Goal: Check status: Check status

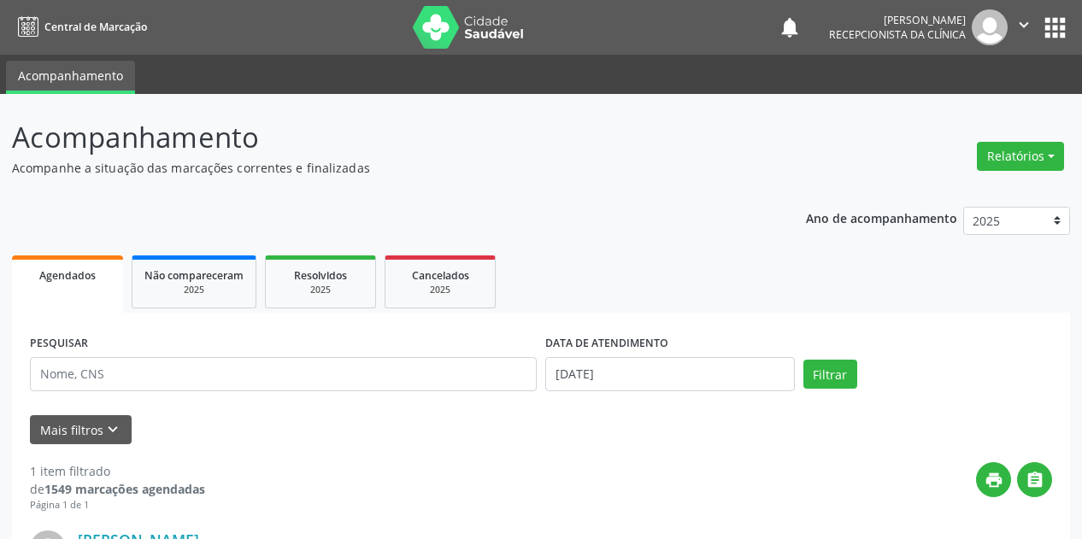
scroll to position [233, 0]
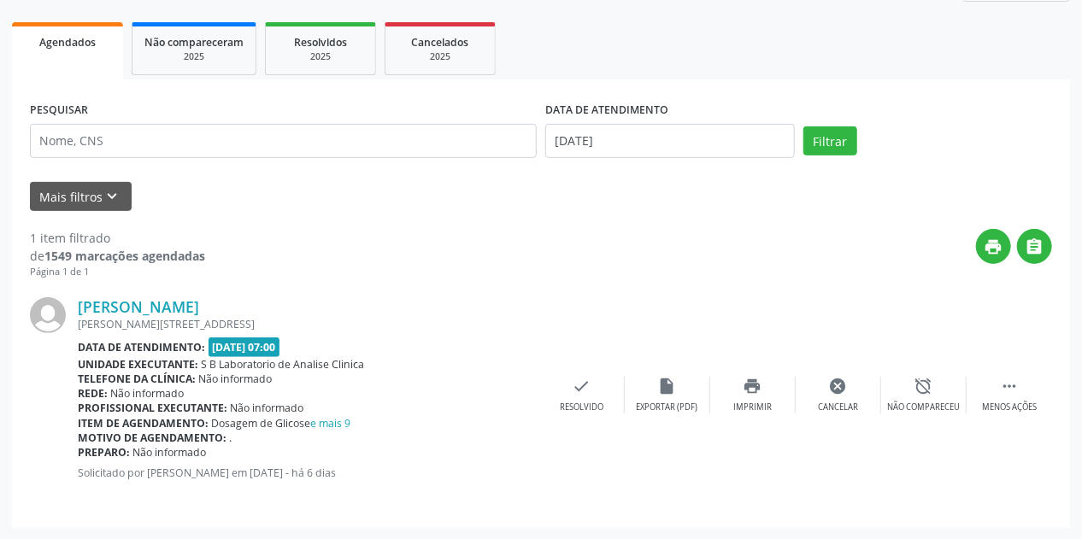
drag, startPoint x: 928, startPoint y: 214, endPoint x: 860, endPoint y: 215, distance: 68.4
click at [928, 214] on div "1 item filtrado de 1549 marcações agendadas Página 1 de 1 print  [PERSON_NAME]…" at bounding box center [541, 360] width 1022 height 299
click at [556, 150] on input "[DATE]" at bounding box center [670, 141] width 250 height 34
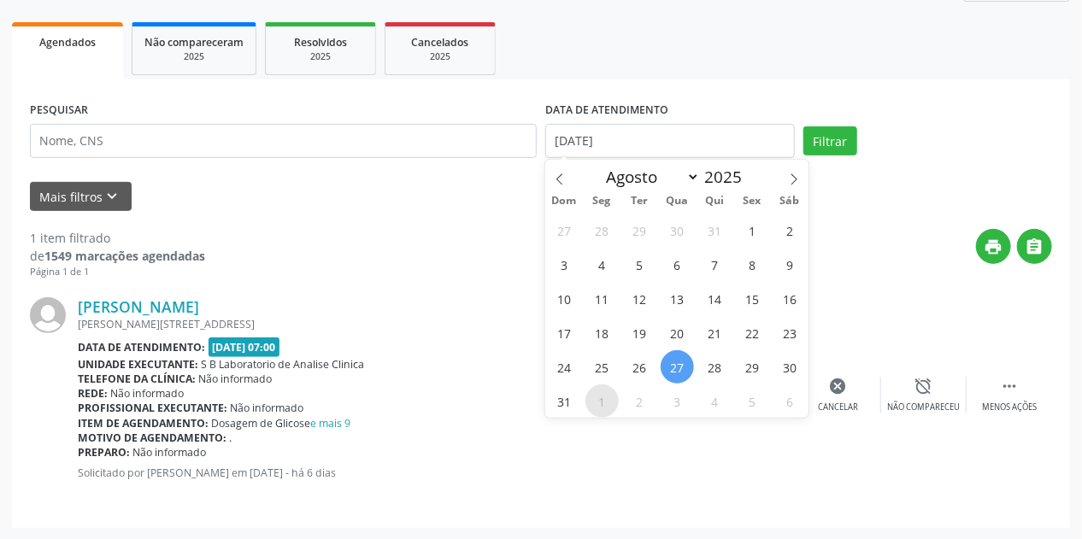
click at [593, 407] on span "1" at bounding box center [601, 401] width 33 height 33
type input "[DATE]"
click at [596, 402] on span "1" at bounding box center [601, 401] width 33 height 33
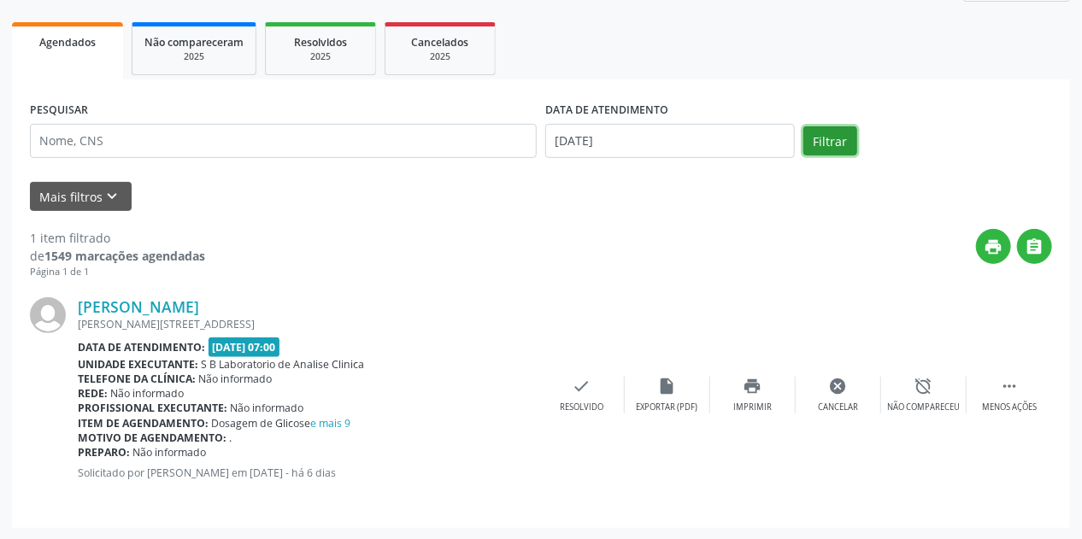
click at [839, 138] on button "Filtrar" at bounding box center [830, 141] width 54 height 29
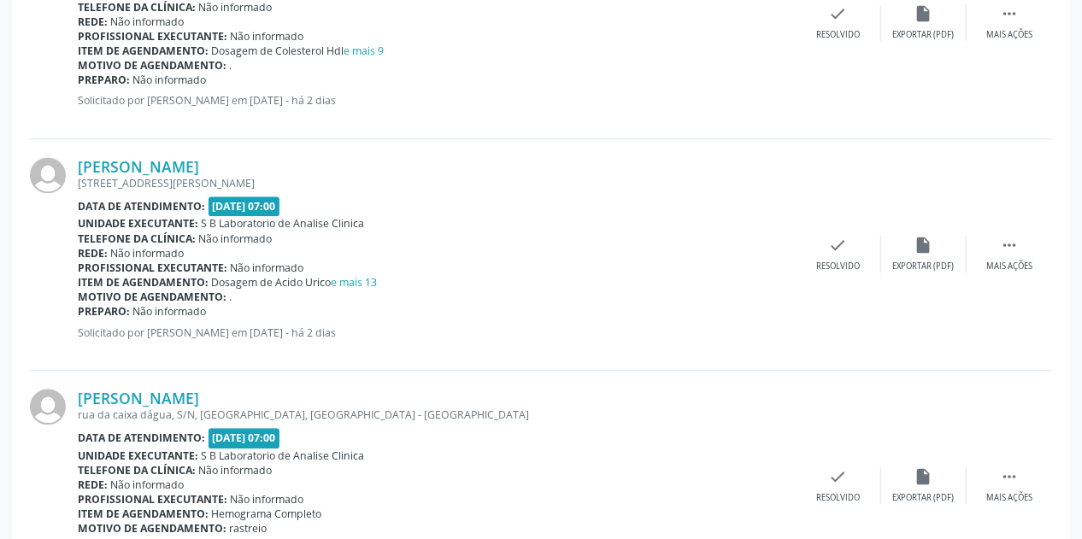
scroll to position [1874, 0]
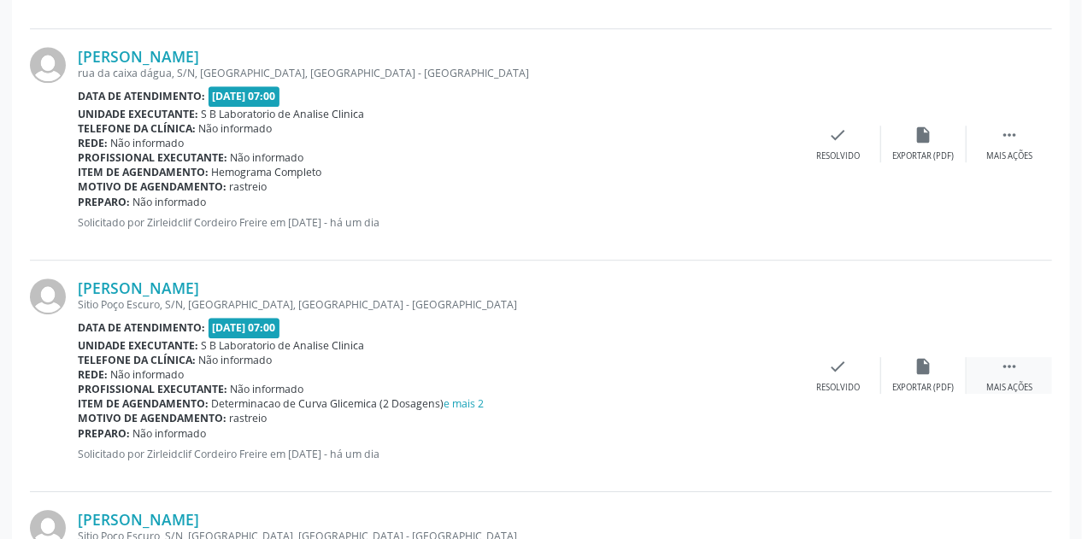
click at [1022, 368] on div " Mais ações" at bounding box center [1009, 375] width 85 height 37
click at [768, 373] on div "print Imprimir" at bounding box center [752, 375] width 85 height 37
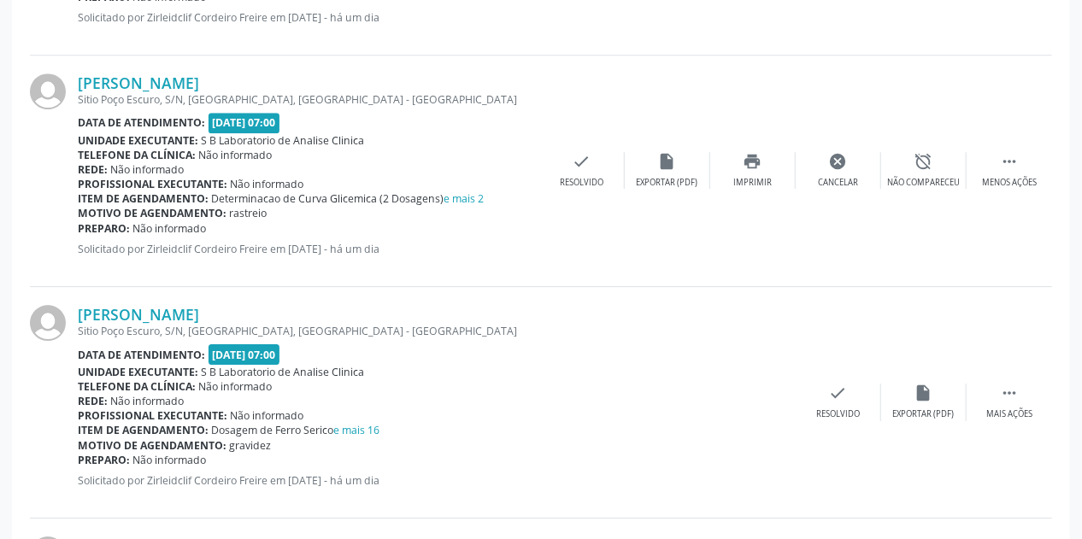
scroll to position [2148, 0]
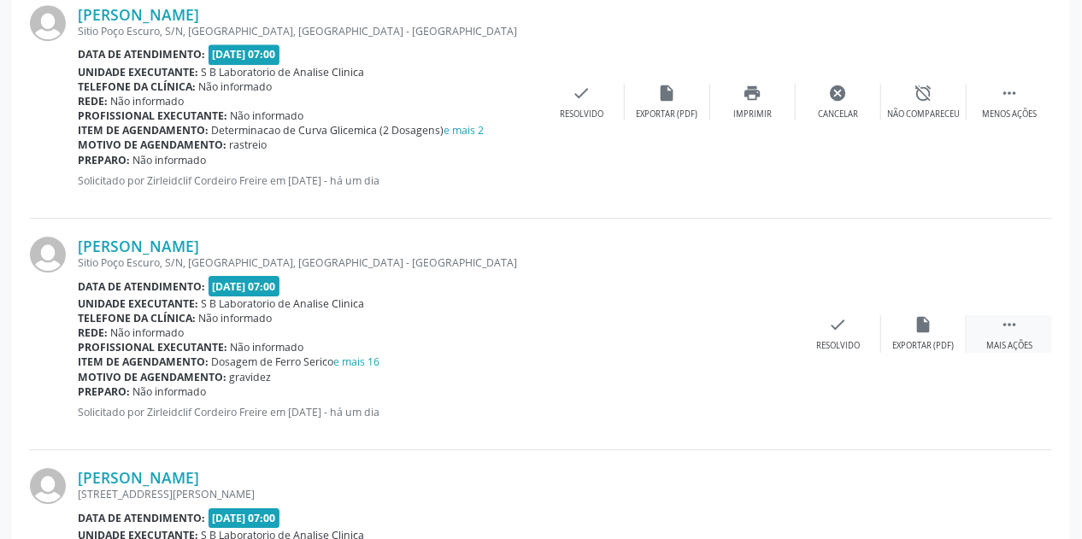
click at [1011, 334] on div " Mais ações" at bounding box center [1009, 333] width 85 height 37
click at [745, 331] on icon "print" at bounding box center [753, 324] width 19 height 19
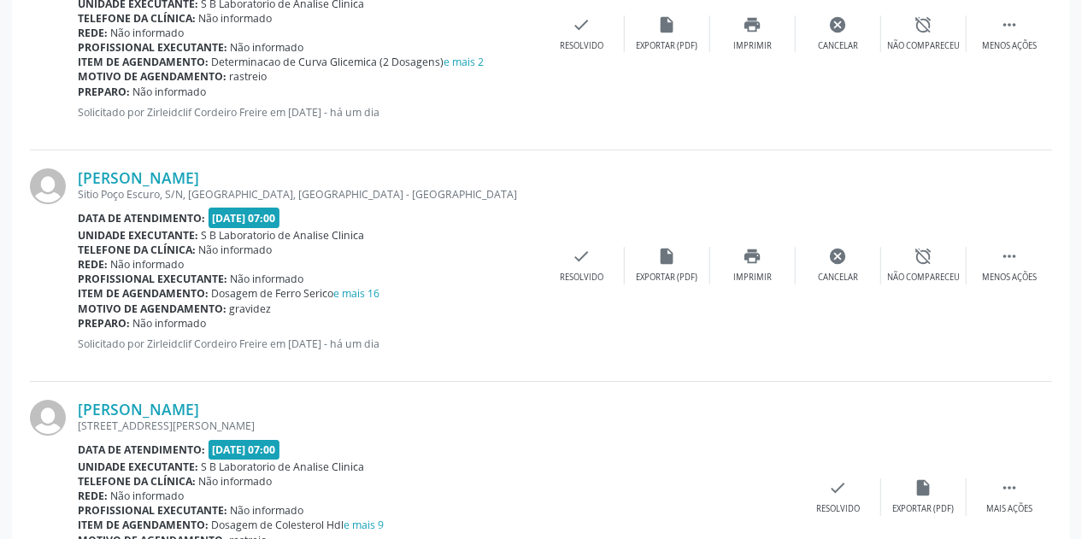
scroll to position [2353, 0]
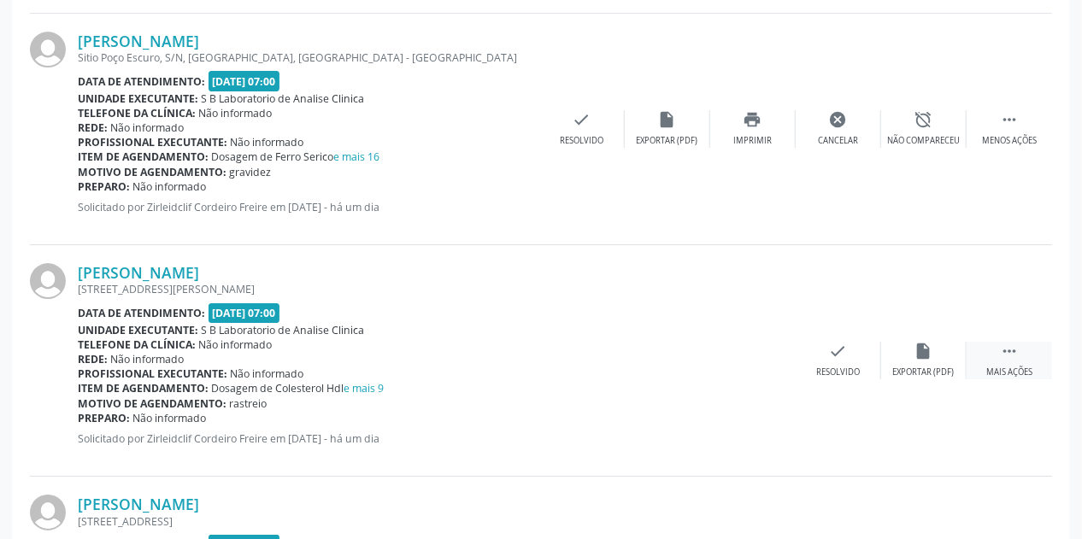
click at [1023, 371] on div "Mais ações" at bounding box center [1009, 373] width 46 height 12
click at [759, 356] on icon "print" at bounding box center [753, 351] width 19 height 19
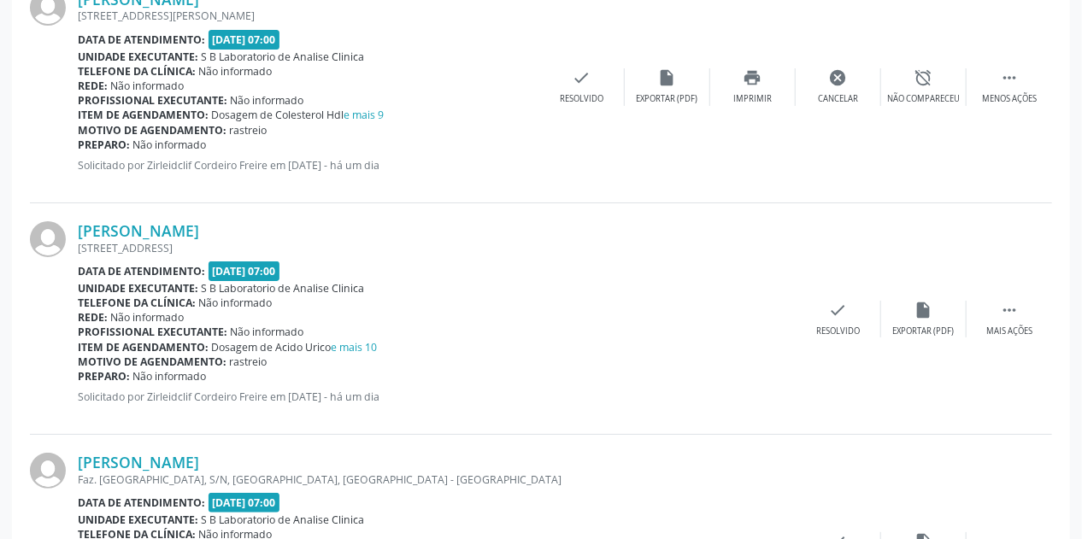
scroll to position [2695, 0]
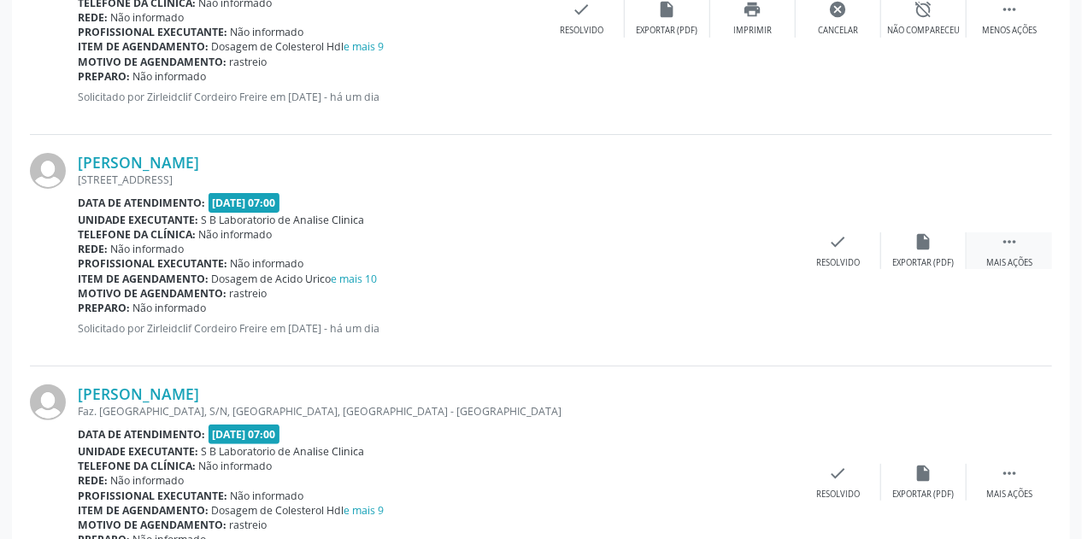
click at [1012, 244] on icon "" at bounding box center [1009, 241] width 19 height 19
click at [756, 243] on icon "print" at bounding box center [753, 241] width 19 height 19
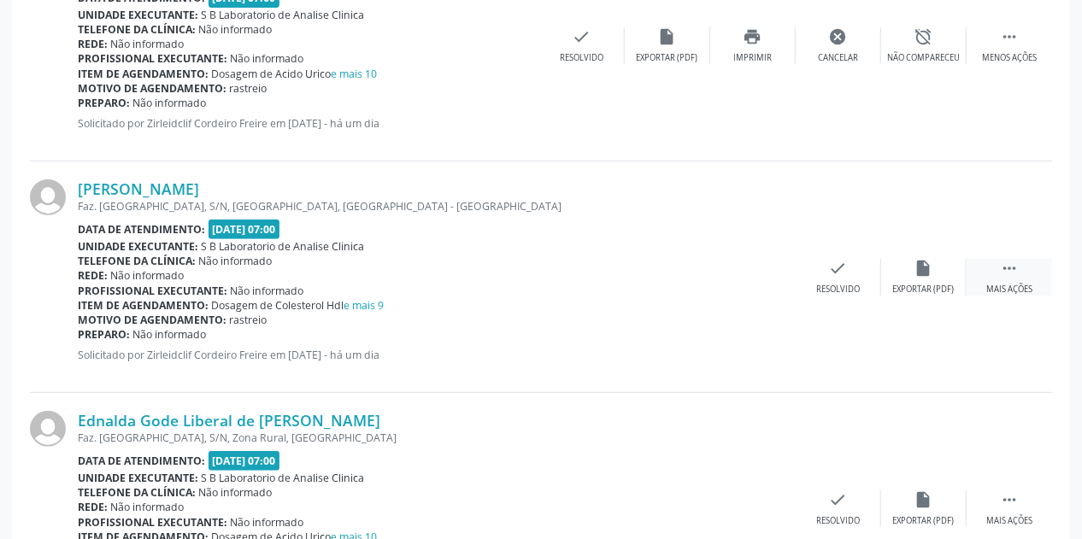
click at [997, 284] on div "Mais ações" at bounding box center [1009, 290] width 46 height 12
click at [756, 285] on div "Imprimir" at bounding box center [752, 290] width 38 height 12
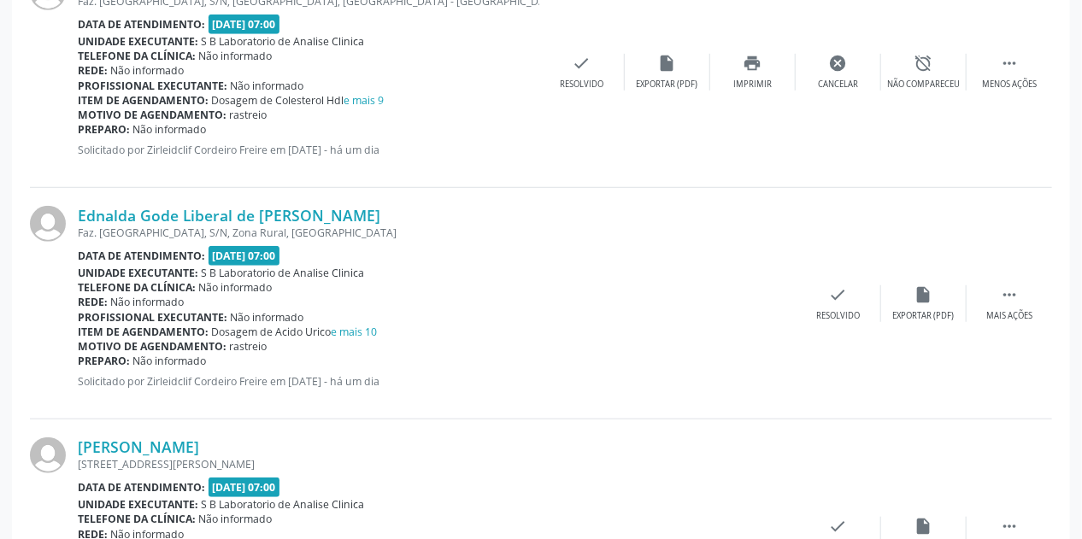
scroll to position [3174, 0]
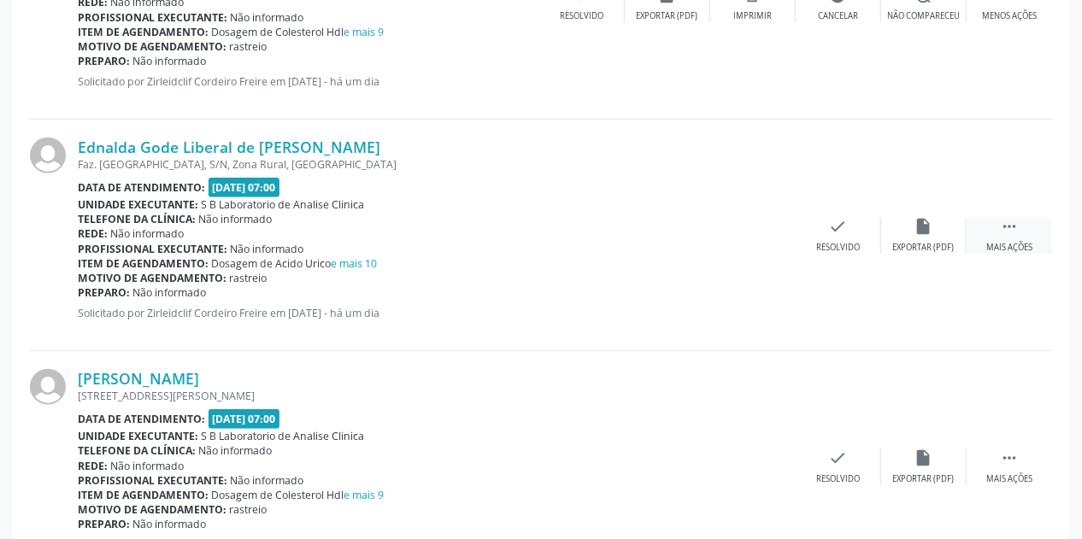
click at [1017, 232] on div " Mais ações" at bounding box center [1009, 235] width 85 height 37
click at [750, 226] on icon "print" at bounding box center [753, 226] width 19 height 19
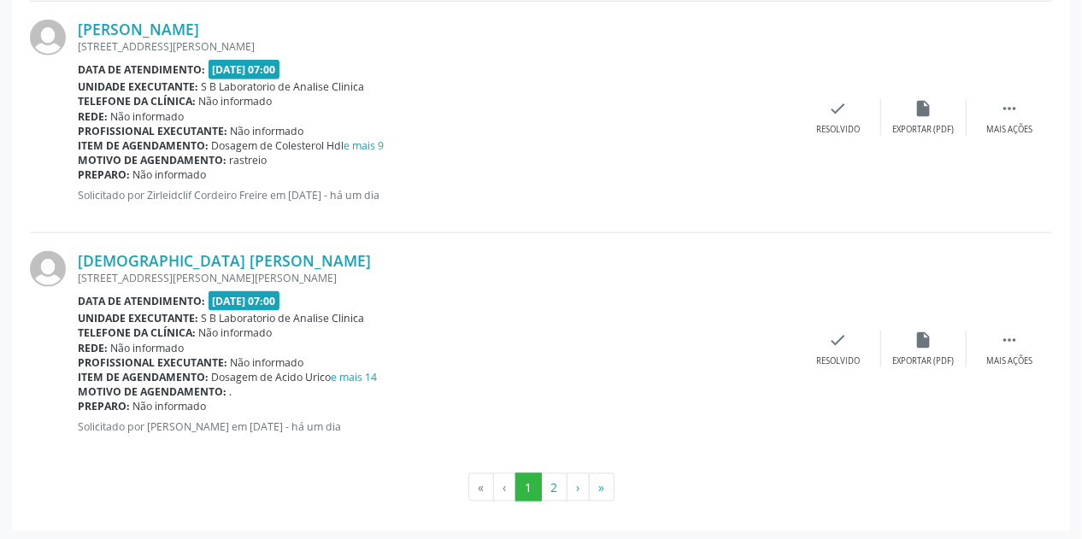
scroll to position [3250, 0]
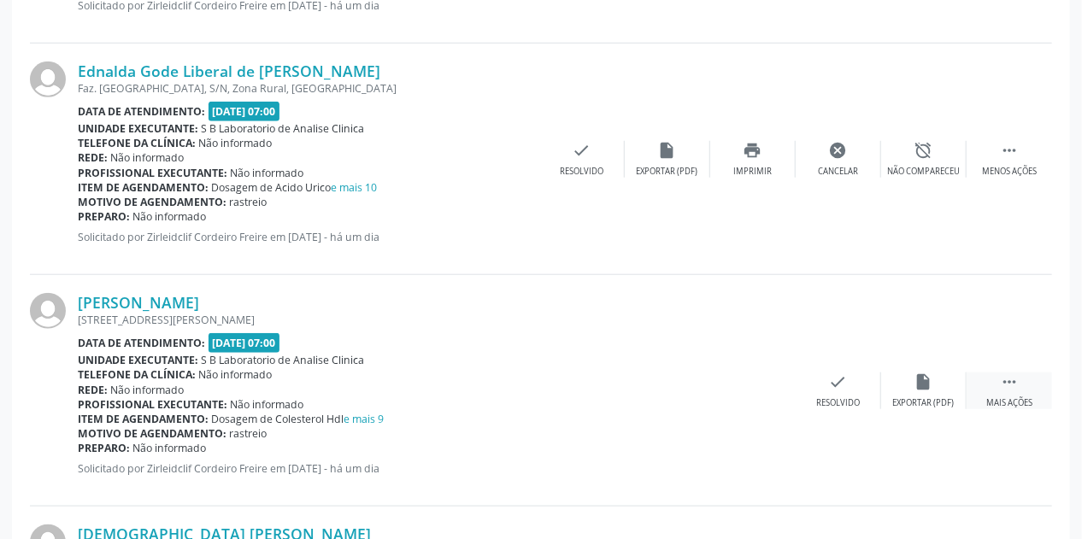
click at [1025, 390] on div " Mais ações" at bounding box center [1009, 391] width 85 height 37
click at [750, 387] on div "print Imprimir" at bounding box center [752, 391] width 85 height 37
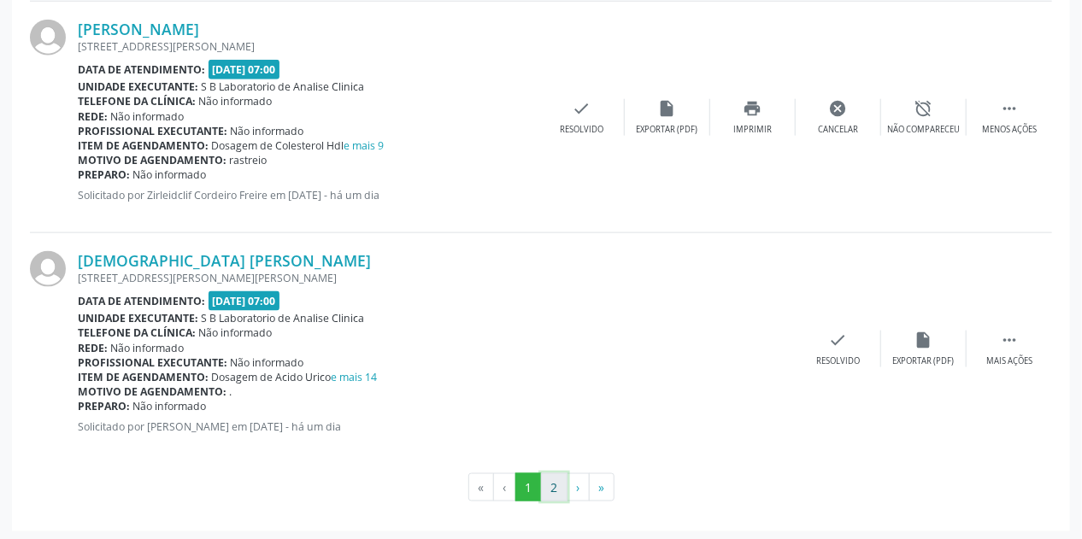
click at [554, 481] on button "2" at bounding box center [554, 488] width 26 height 29
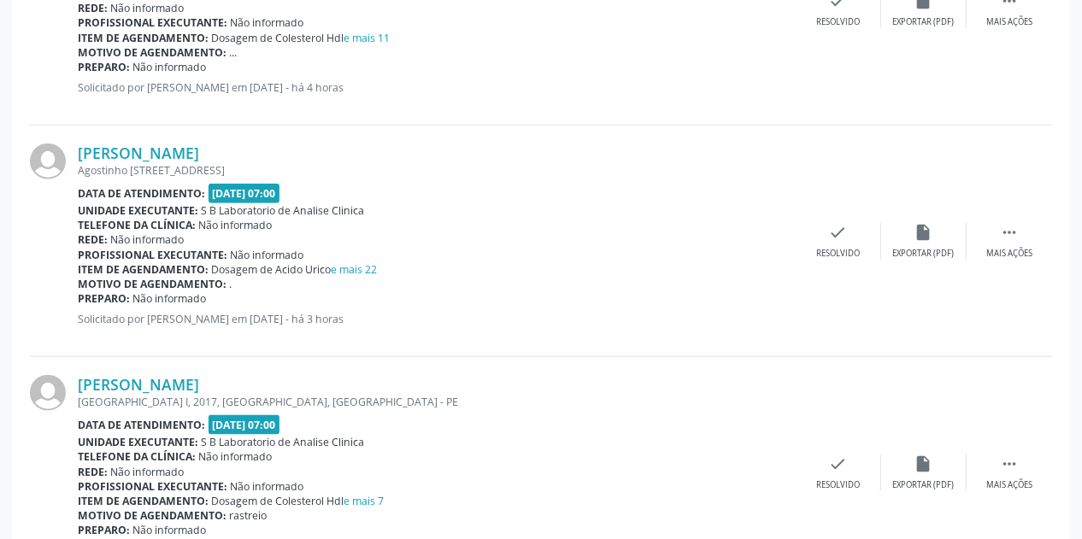
scroll to position [756, 0]
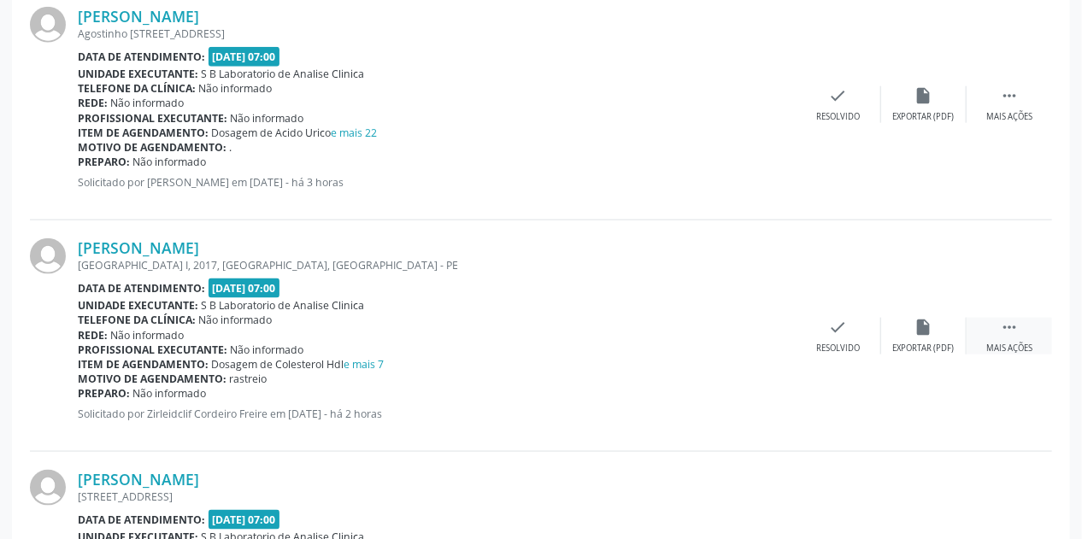
click at [1014, 333] on icon "" at bounding box center [1009, 327] width 19 height 19
click at [762, 335] on div "print Imprimir" at bounding box center [752, 336] width 85 height 37
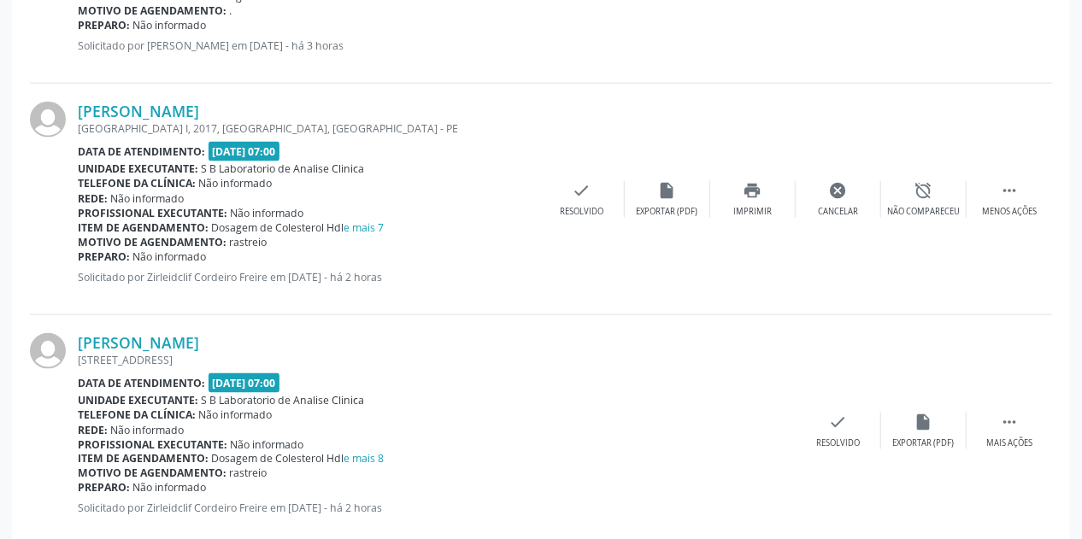
scroll to position [1029, 0]
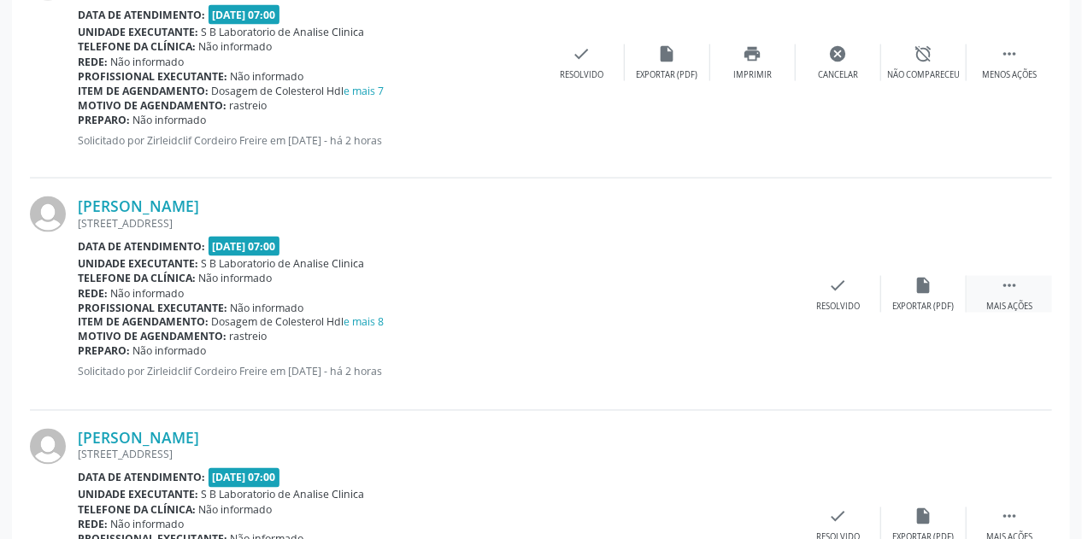
click at [1017, 290] on icon "" at bounding box center [1009, 285] width 19 height 19
click at [760, 293] on div "print Imprimir" at bounding box center [752, 294] width 85 height 37
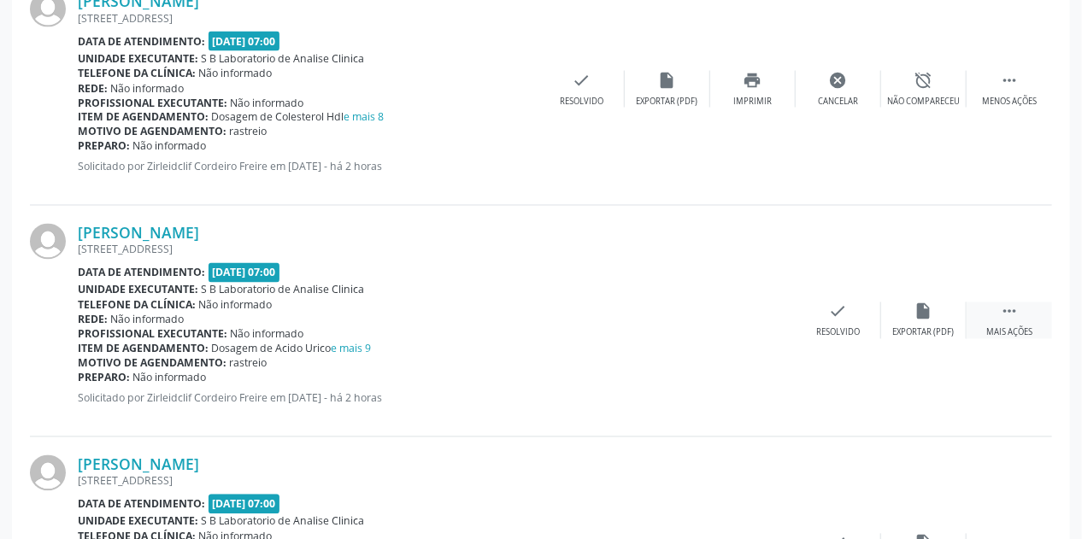
click at [1003, 311] on icon "" at bounding box center [1009, 312] width 19 height 19
click at [771, 321] on div "print Imprimir" at bounding box center [752, 321] width 85 height 37
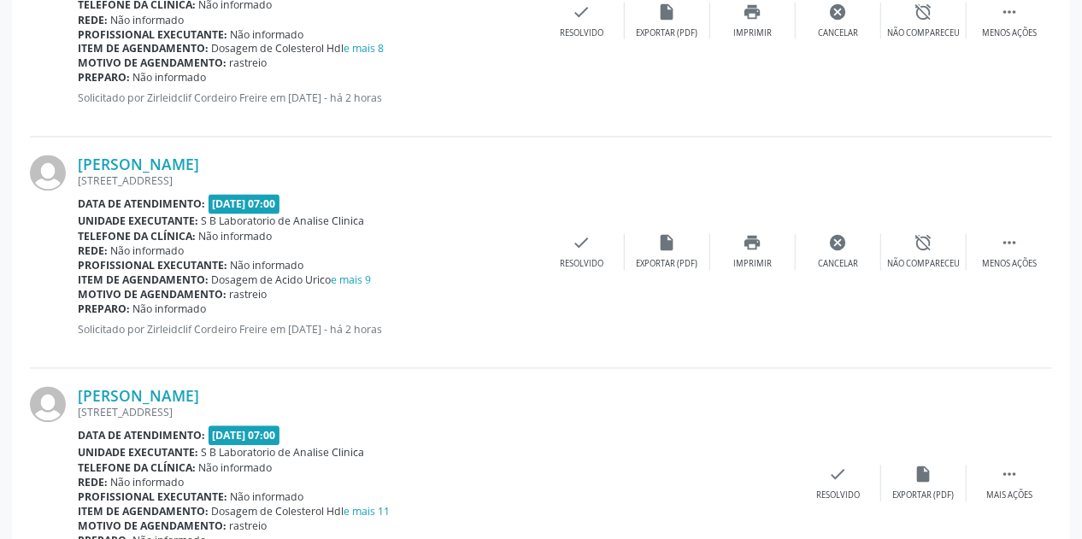
scroll to position [1439, 0]
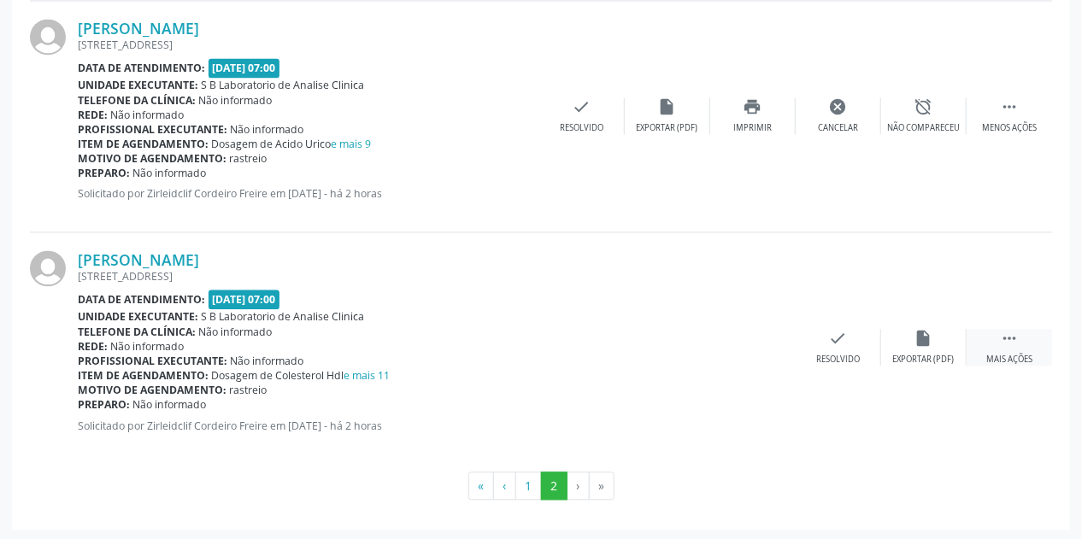
click at [1015, 349] on div " Mais ações" at bounding box center [1009, 347] width 85 height 37
click at [764, 350] on div "print Imprimir" at bounding box center [752, 347] width 85 height 37
click at [579, 485] on li "›" at bounding box center [579, 486] width 22 height 29
click at [525, 482] on button "1" at bounding box center [528, 486] width 26 height 29
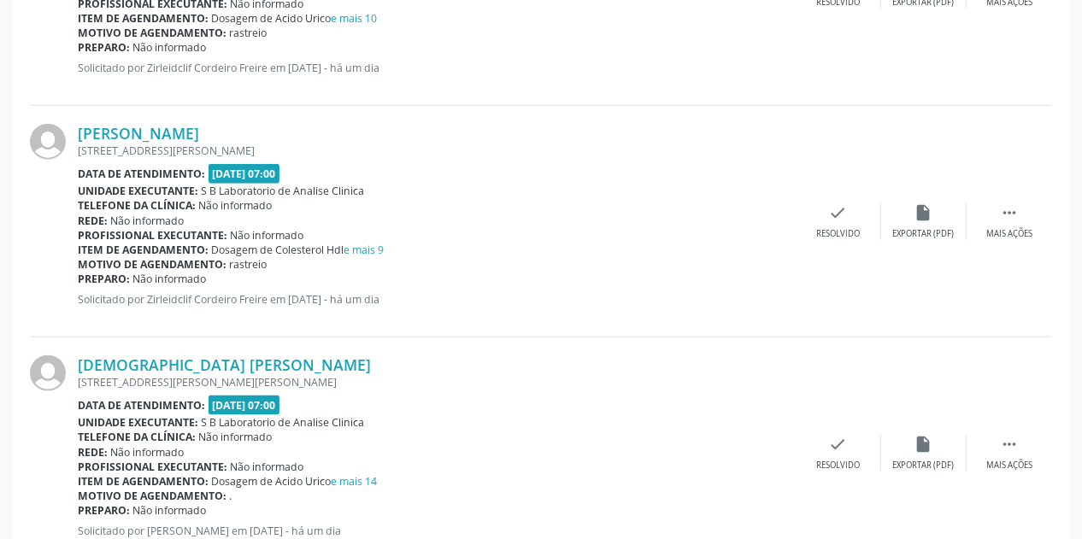
scroll to position [3523, 0]
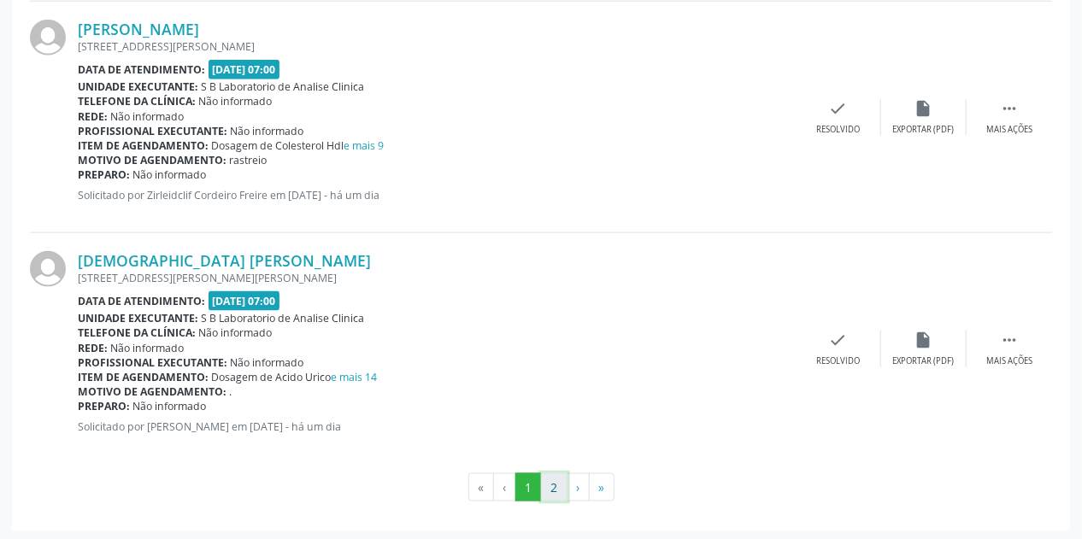
click at [552, 474] on button "2" at bounding box center [554, 488] width 26 height 29
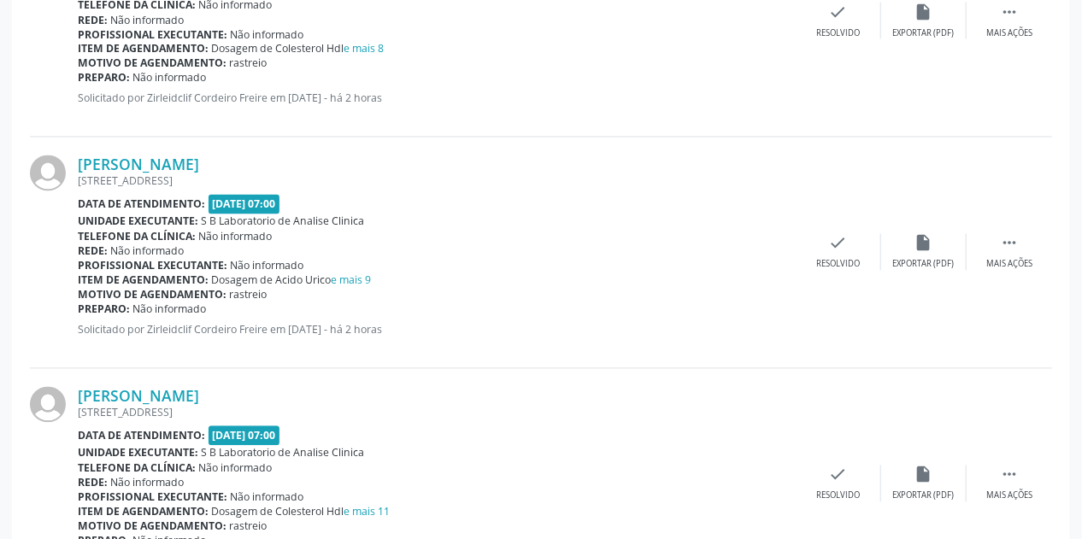
scroll to position [1439, 0]
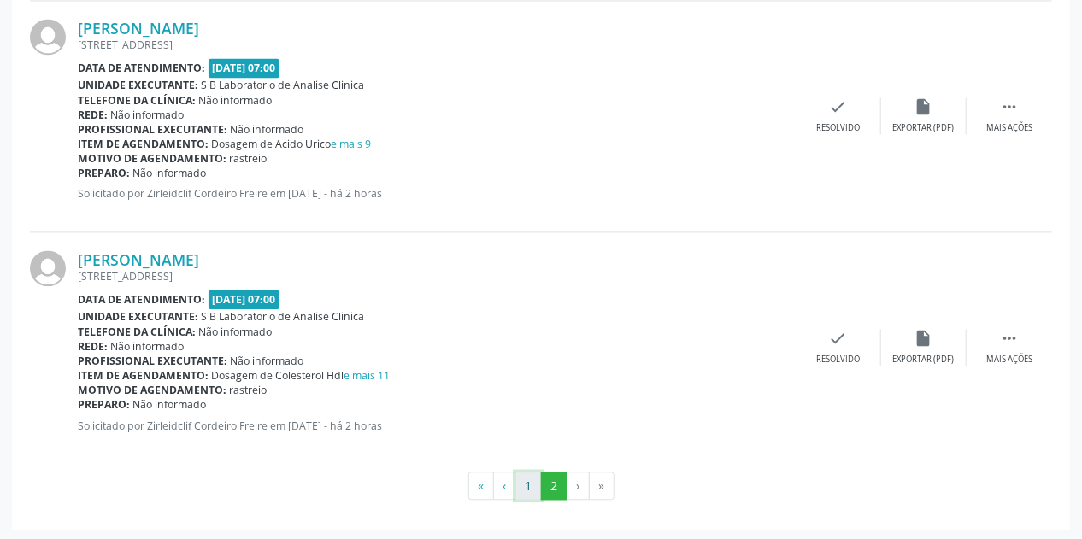
click at [530, 482] on button "1" at bounding box center [528, 486] width 26 height 29
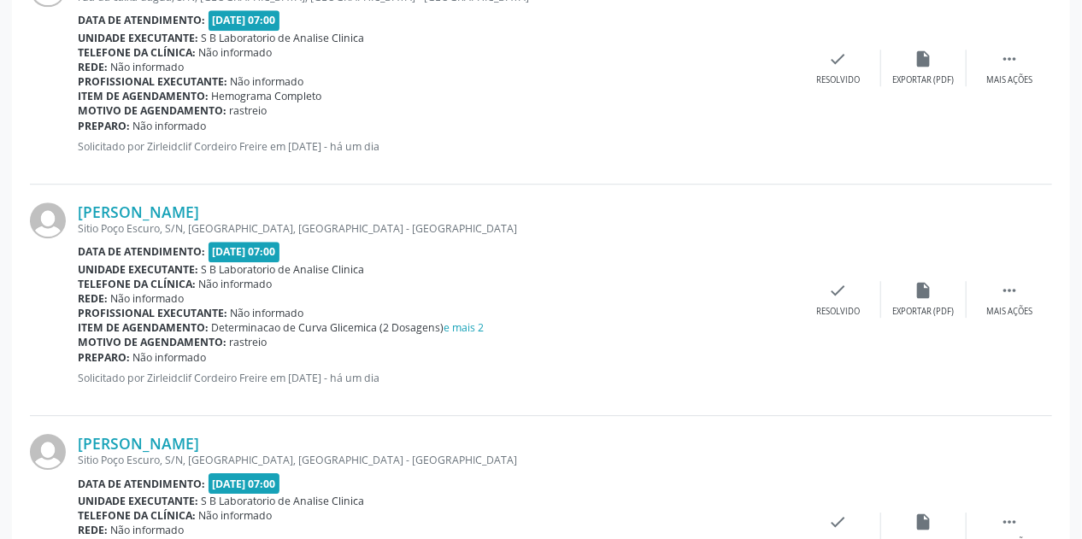
scroll to position [1814, 0]
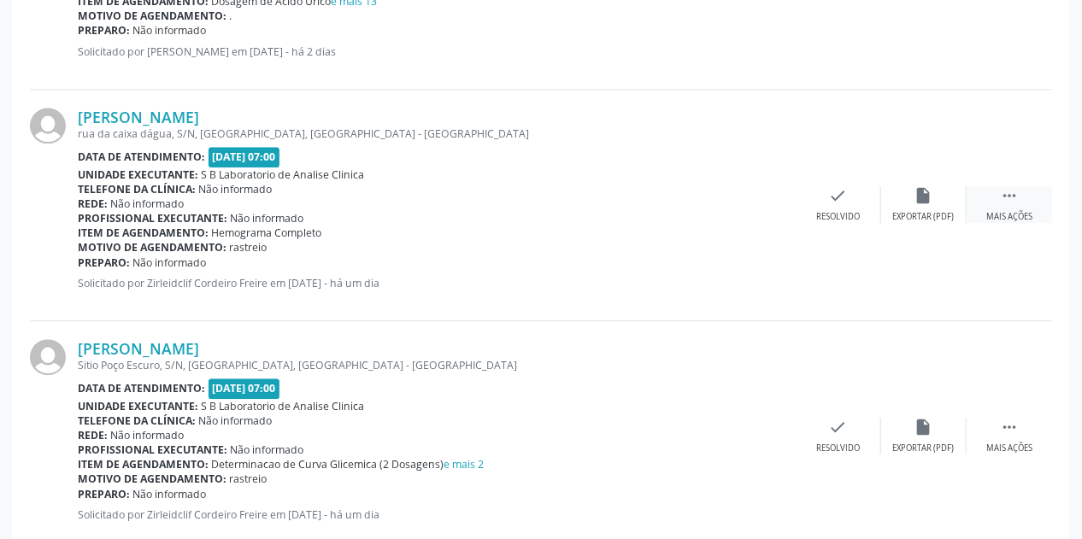
click at [1015, 192] on icon "" at bounding box center [1009, 195] width 19 height 19
click at [738, 205] on div "print Imprimir" at bounding box center [752, 204] width 85 height 37
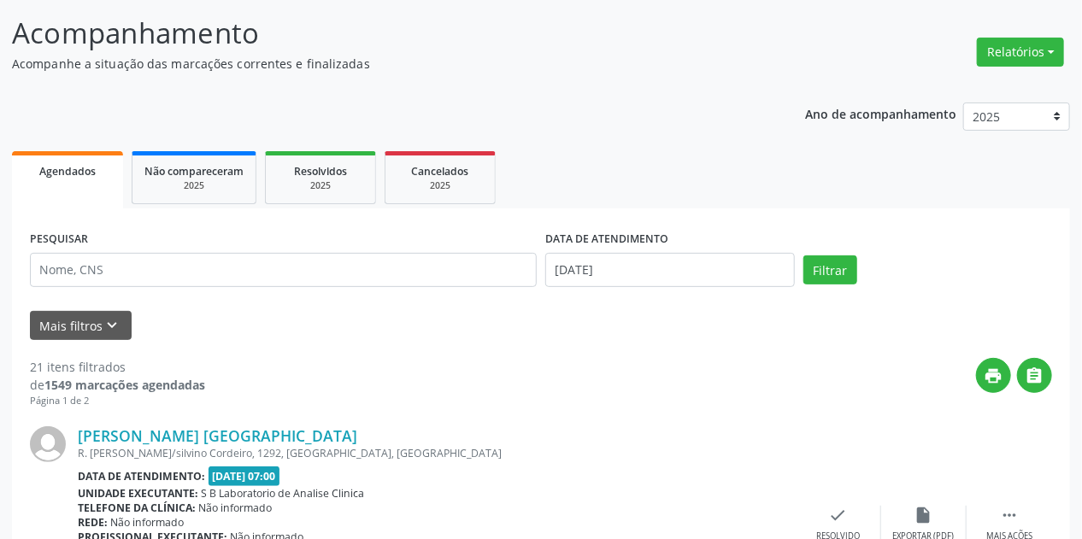
scroll to position [0, 0]
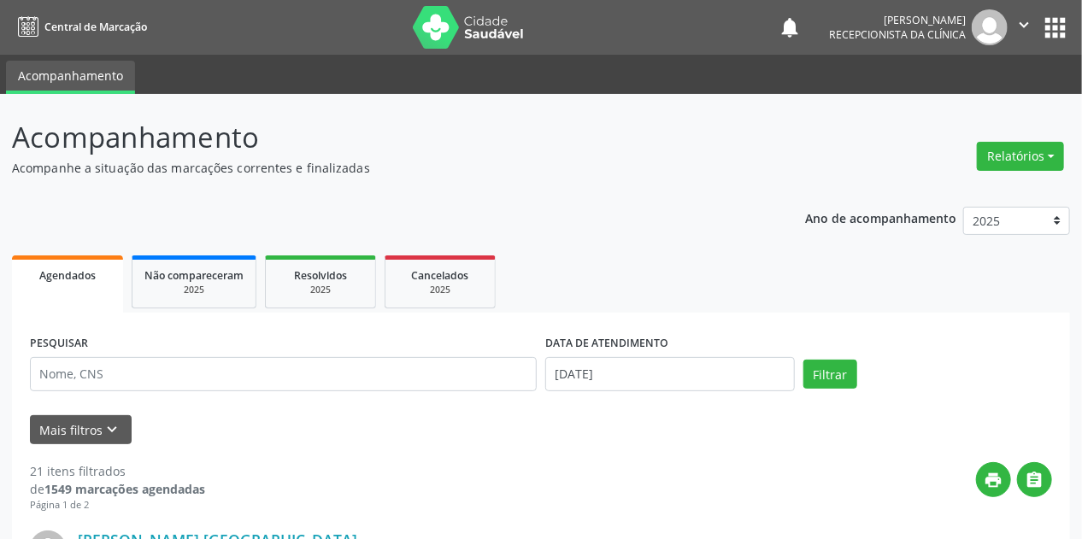
drag, startPoint x: 168, startPoint y: 346, endPoint x: 0, endPoint y: 402, distance: 177.3
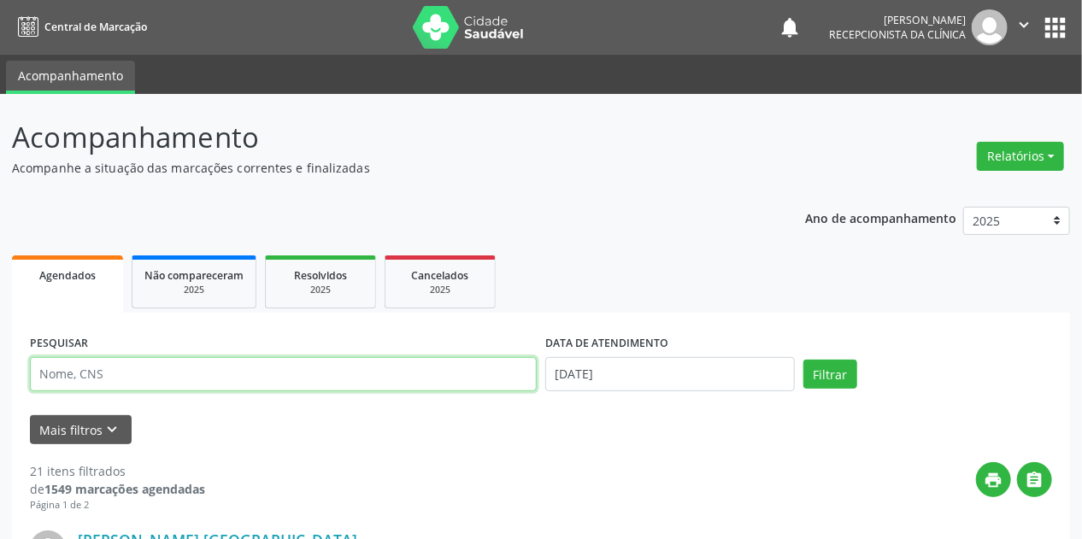
paste input "[PERSON_NAME]"
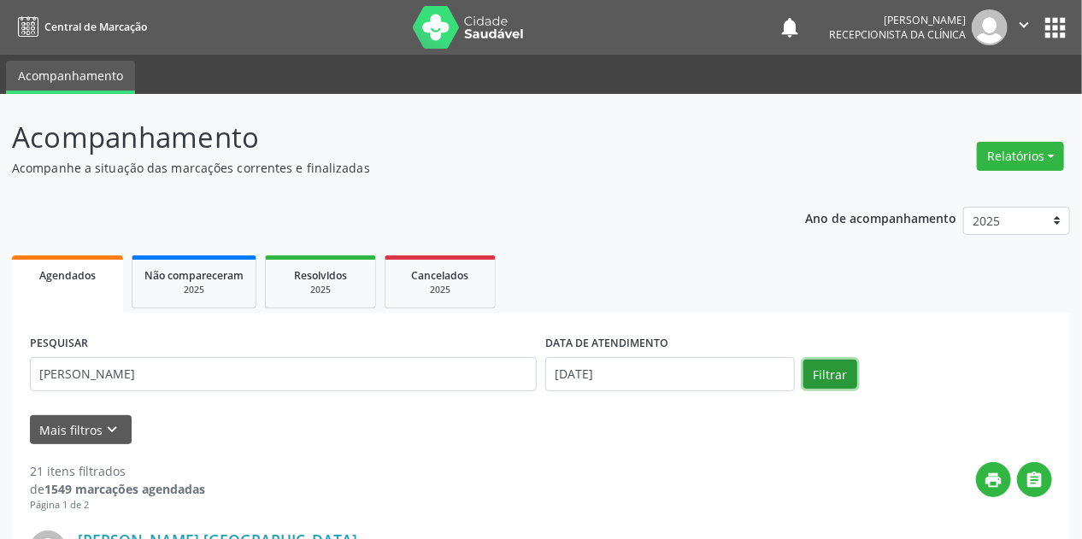
click at [818, 373] on button "Filtrar" at bounding box center [830, 374] width 54 height 29
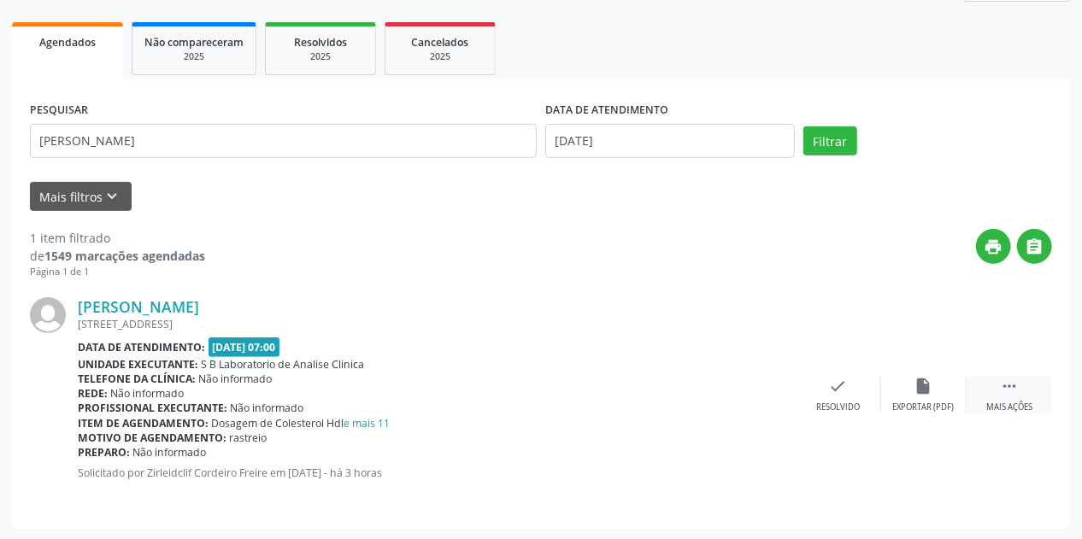
click at [1021, 399] on div " Mais ações" at bounding box center [1009, 395] width 85 height 37
click at [759, 389] on icon "print" at bounding box center [753, 386] width 19 height 19
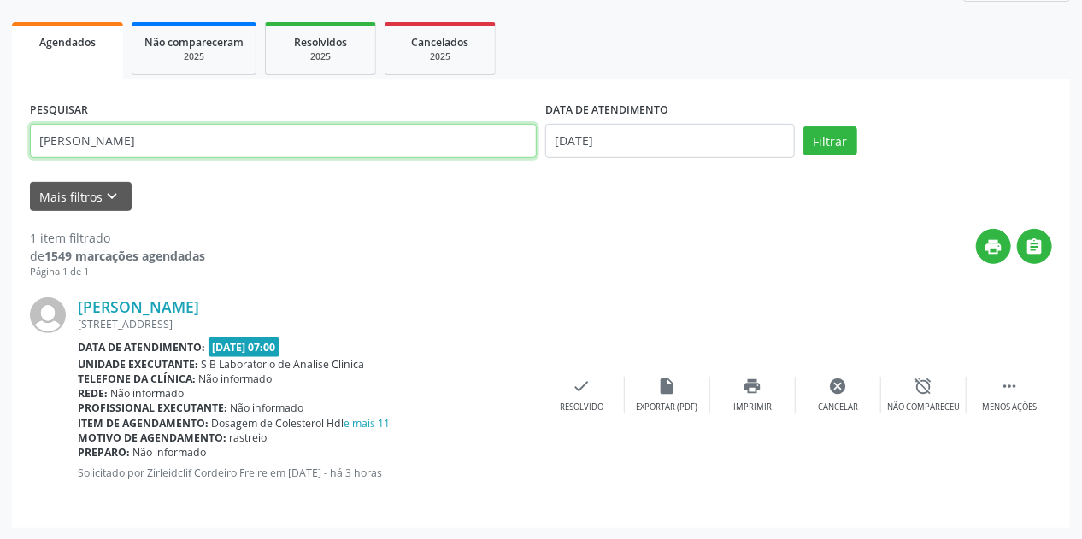
drag, startPoint x: 238, startPoint y: 145, endPoint x: 0, endPoint y: 149, distance: 238.5
click at [0, 149] on div "Acompanhamento Acompanhe a situação das marcações correntes e finalizadas Relat…" at bounding box center [541, 201] width 1082 height 680
paste input "[PERSON_NAME][GEOGRAPHIC_DATA]"
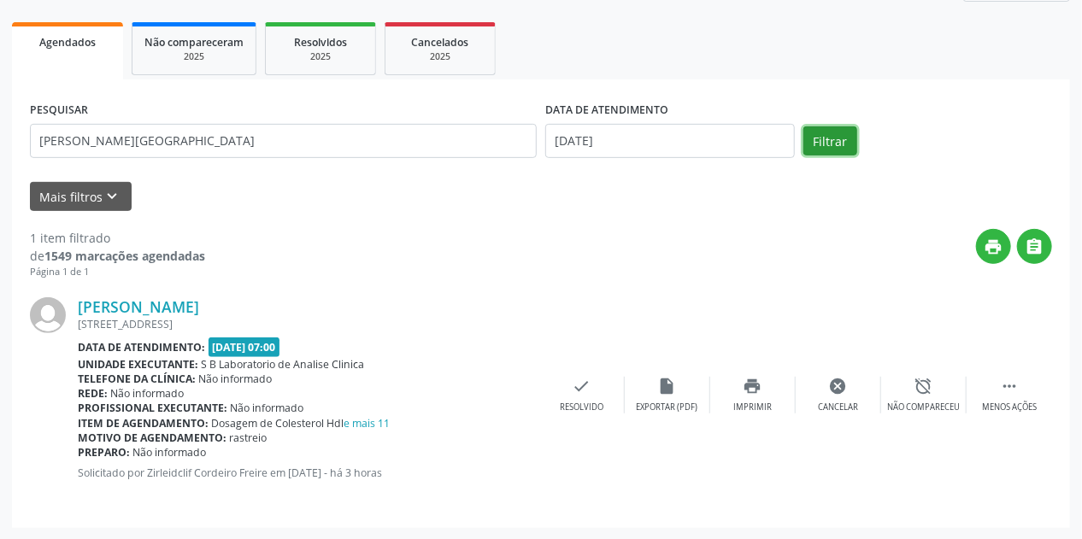
click at [838, 145] on button "Filtrar" at bounding box center [830, 141] width 54 height 29
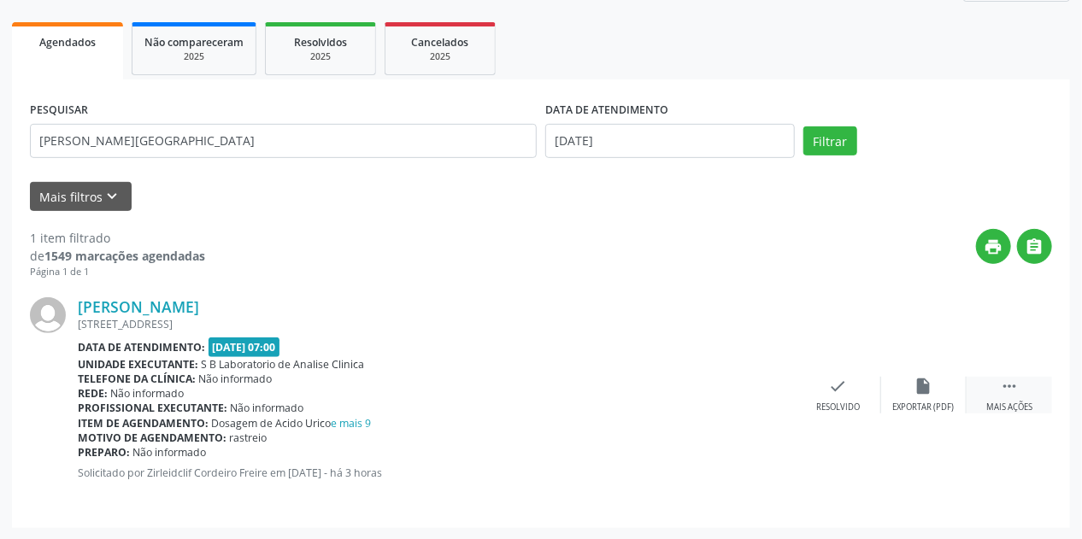
click at [1012, 393] on icon "" at bounding box center [1009, 386] width 19 height 19
click at [761, 396] on div "print Imprimir" at bounding box center [752, 395] width 85 height 37
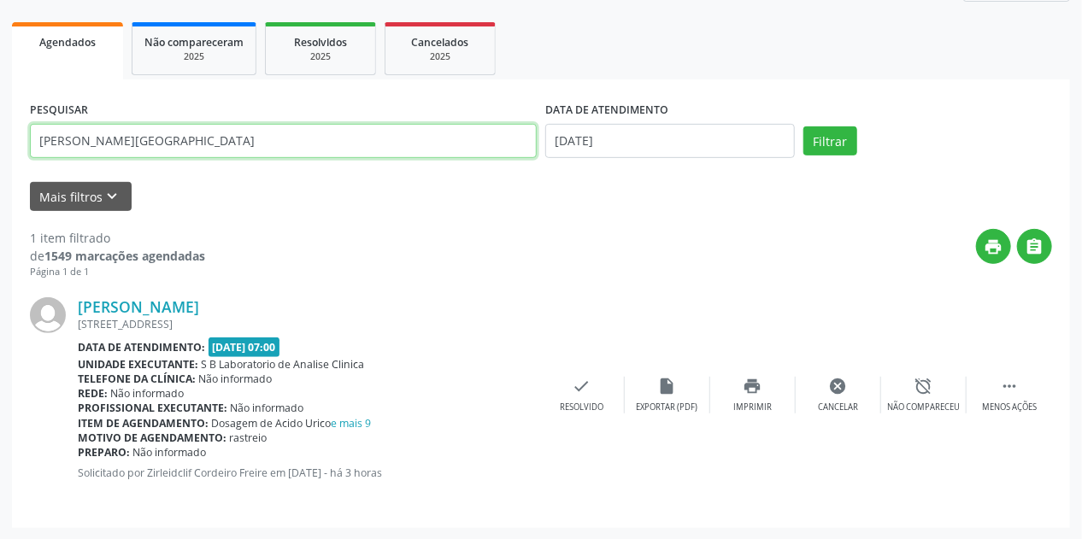
drag, startPoint x: 221, startPoint y: 145, endPoint x: 43, endPoint y: 147, distance: 177.8
click at [0, 150] on div "Acompanhamento Acompanhe a situação das marcações correntes e finalizadas Relat…" at bounding box center [541, 201] width 1082 height 680
paste input "[PERSON_NAME] E SILV"
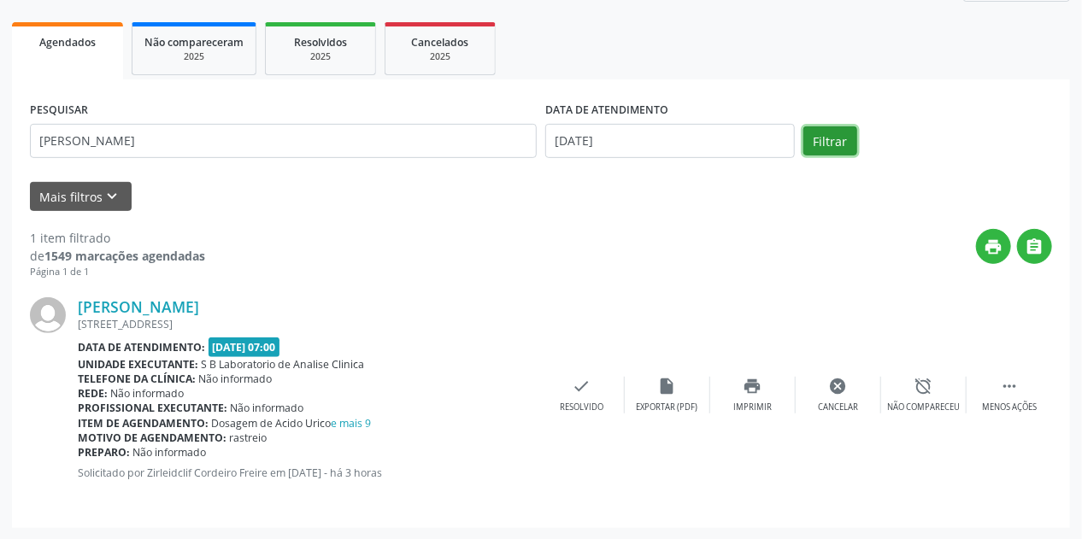
click at [835, 136] on button "Filtrar" at bounding box center [830, 141] width 54 height 29
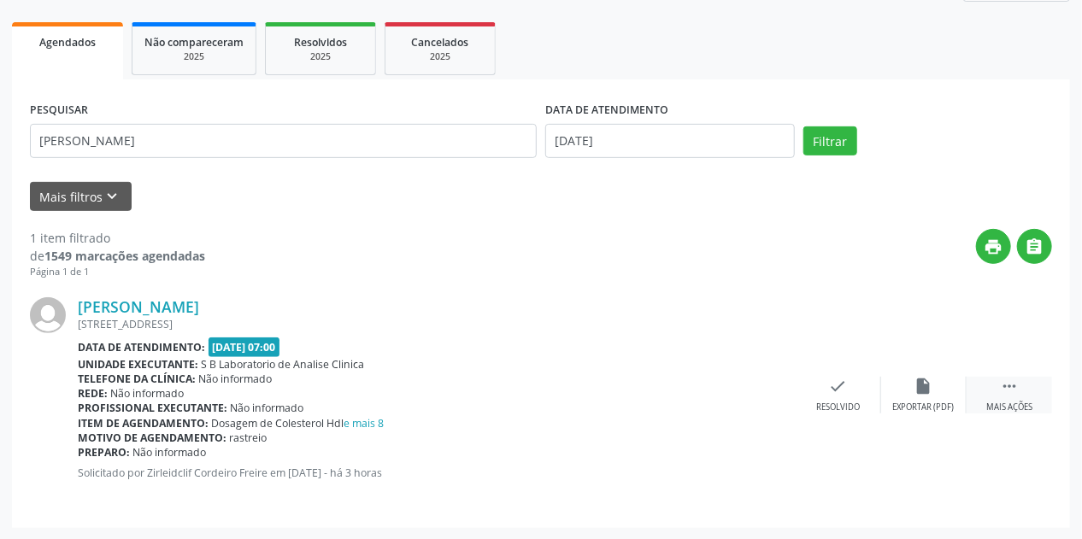
click at [990, 404] on div "Mais ações" at bounding box center [1009, 408] width 46 height 12
click at [768, 392] on div "print Imprimir" at bounding box center [752, 395] width 85 height 37
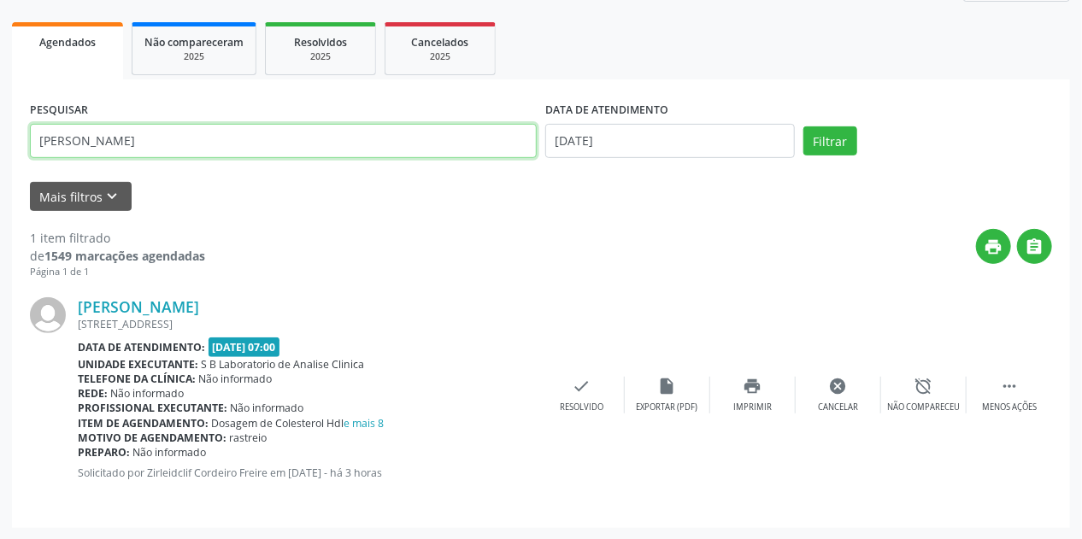
drag, startPoint x: 235, startPoint y: 144, endPoint x: 0, endPoint y: 168, distance: 236.3
click at [0, 168] on div "Acompanhamento Acompanhe a situação das marcações correntes e finalizadas Relat…" at bounding box center [541, 201] width 1082 height 680
paste input "DA [PERSON_NAME]"
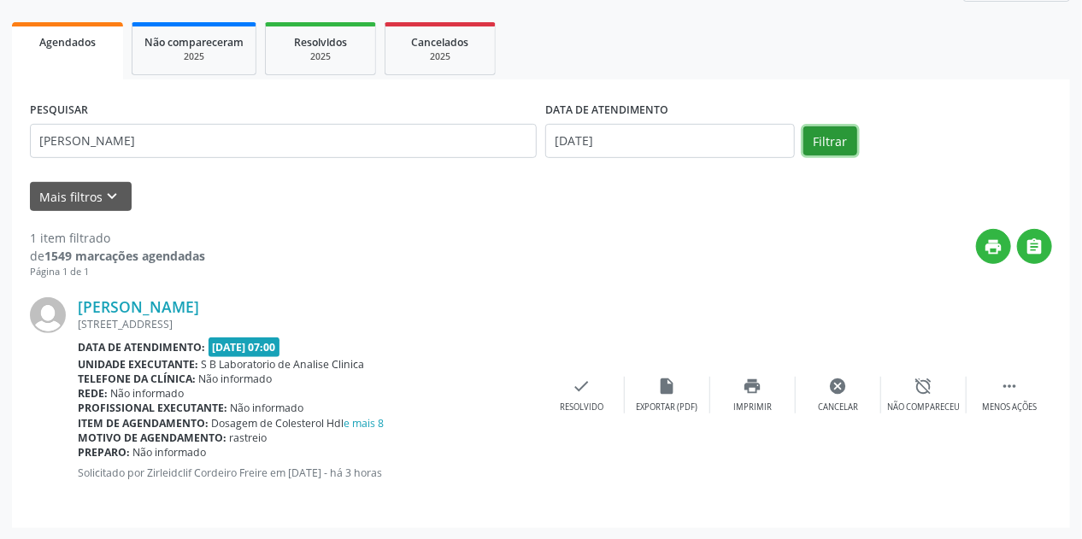
click at [807, 144] on button "Filtrar" at bounding box center [830, 141] width 54 height 29
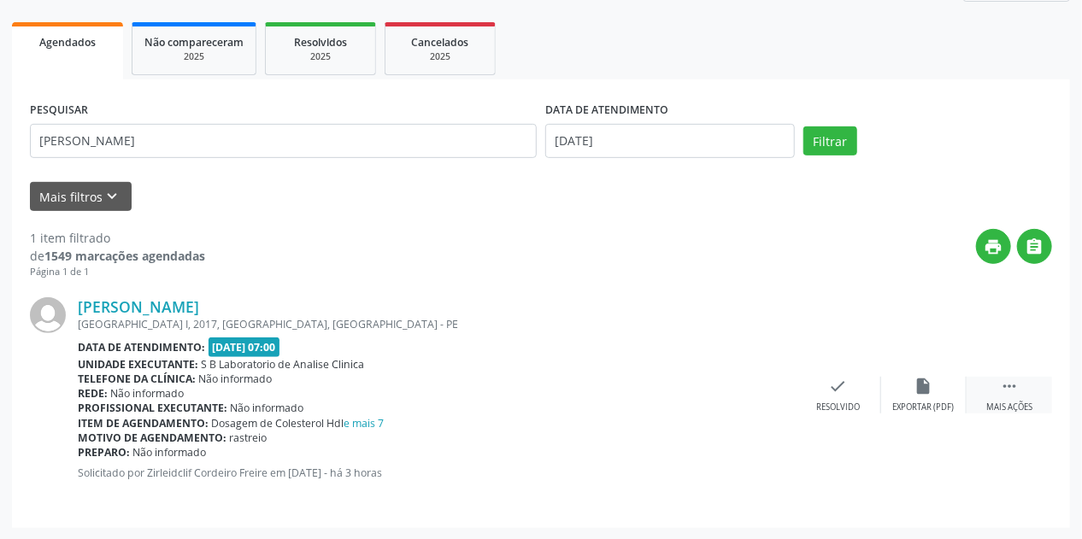
click at [1019, 377] on icon "" at bounding box center [1009, 386] width 19 height 19
click at [756, 396] on div "print Imprimir" at bounding box center [752, 395] width 85 height 37
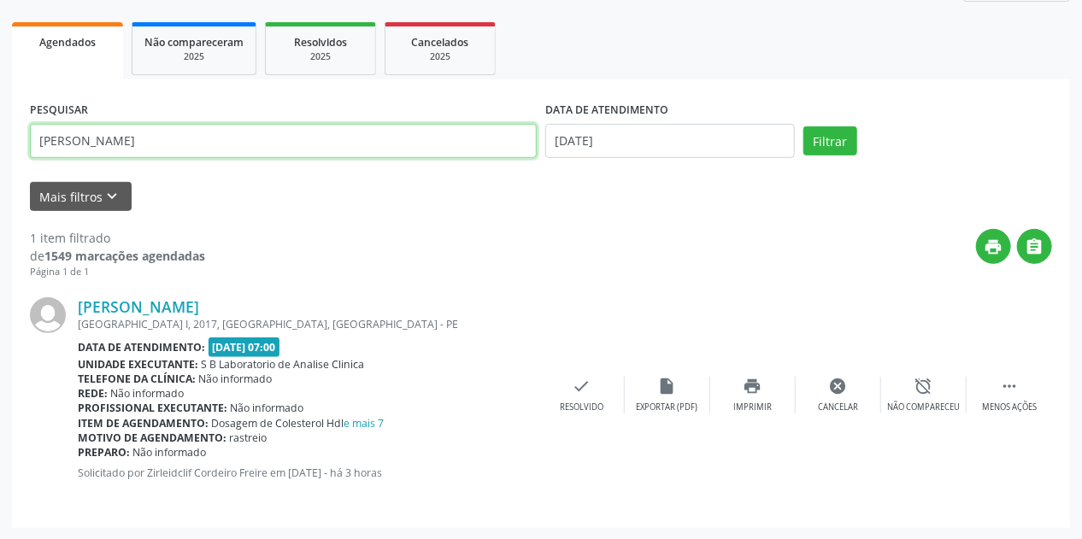
drag, startPoint x: 257, startPoint y: 145, endPoint x: 0, endPoint y: 185, distance: 260.3
click at [0, 185] on div "Acompanhamento Acompanhe a situação das marcações correntes e finalizadas Relat…" at bounding box center [541, 201] width 1082 height 680
paste input "[PERSON_NAME]"
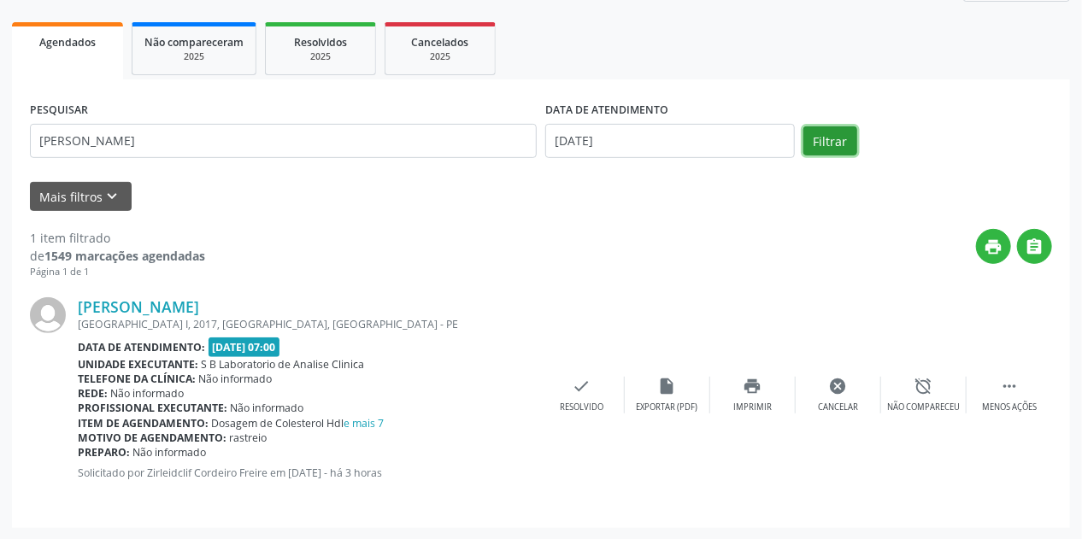
click at [824, 131] on button "Filtrar" at bounding box center [830, 141] width 54 height 29
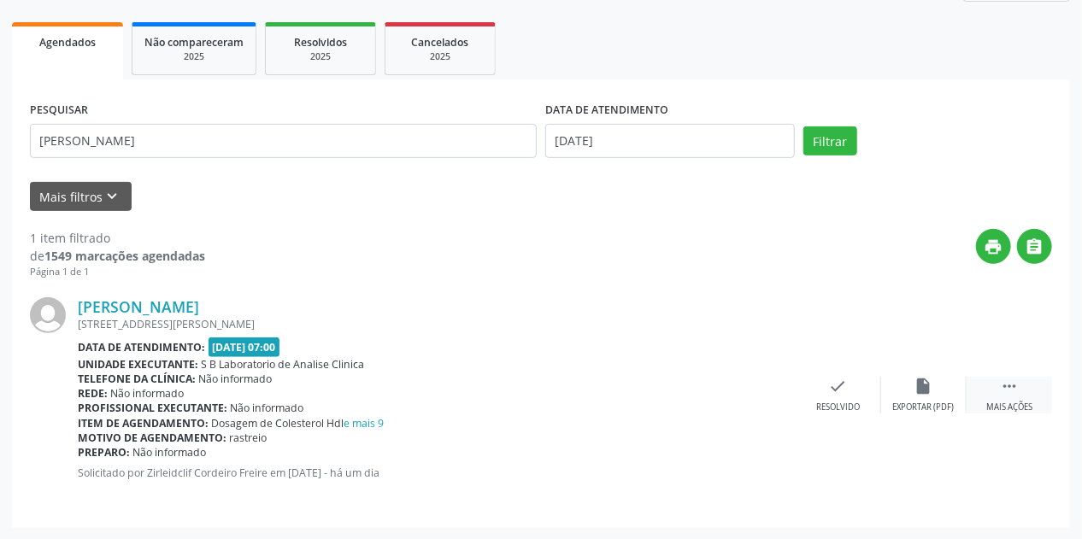
click at [1028, 379] on div " Mais ações" at bounding box center [1009, 395] width 85 height 37
click at [768, 393] on div "print Imprimir" at bounding box center [752, 395] width 85 height 37
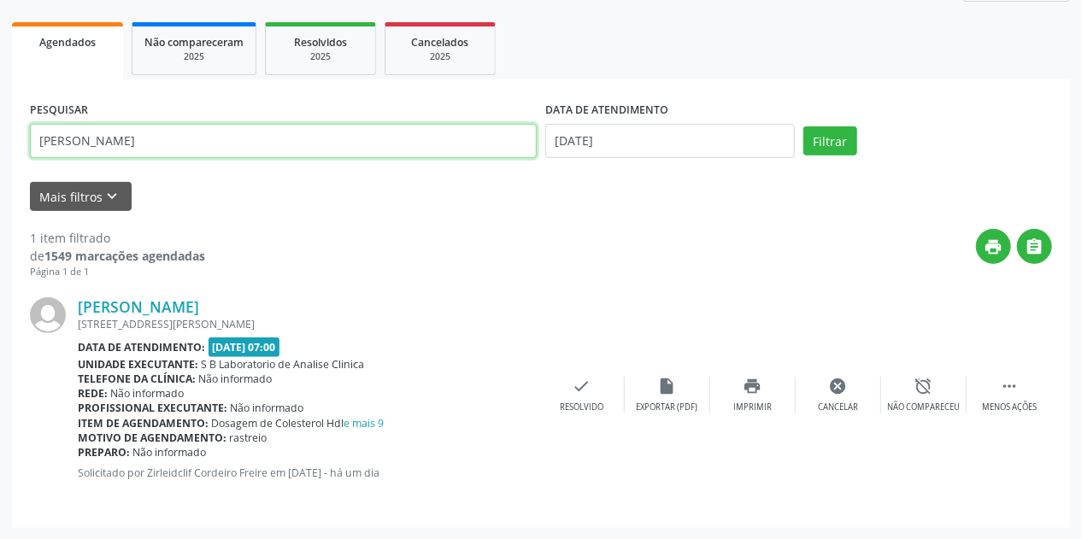
drag, startPoint x: 308, startPoint y: 144, endPoint x: 8, endPoint y: 179, distance: 302.1
click at [0, 179] on div "Acompanhamento Acompanhe a situação das marcações correntes e finalizadas Relat…" at bounding box center [541, 201] width 1082 height 680
paste input "[PERSON_NAME]"
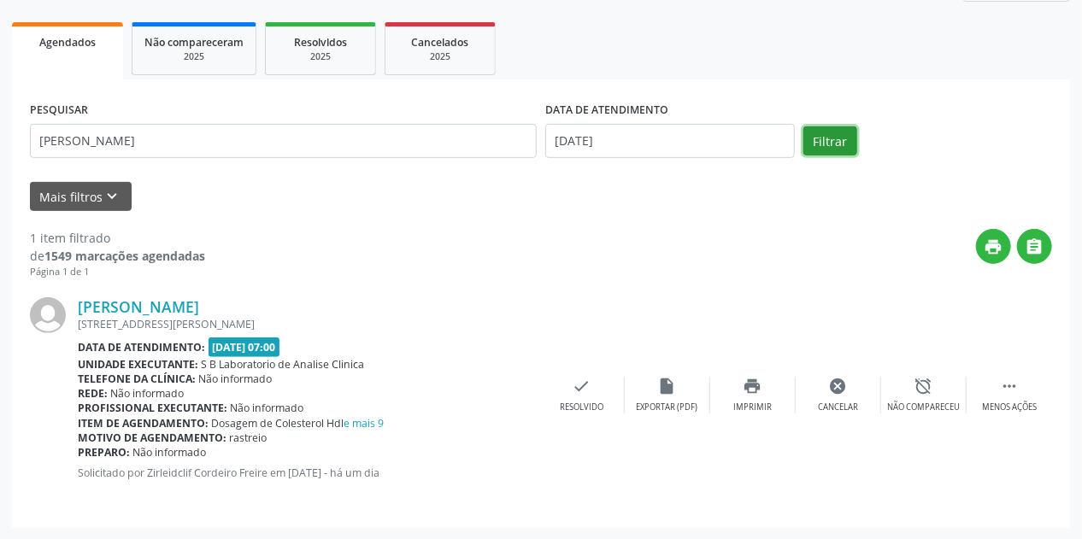
click at [812, 132] on button "Filtrar" at bounding box center [830, 141] width 54 height 29
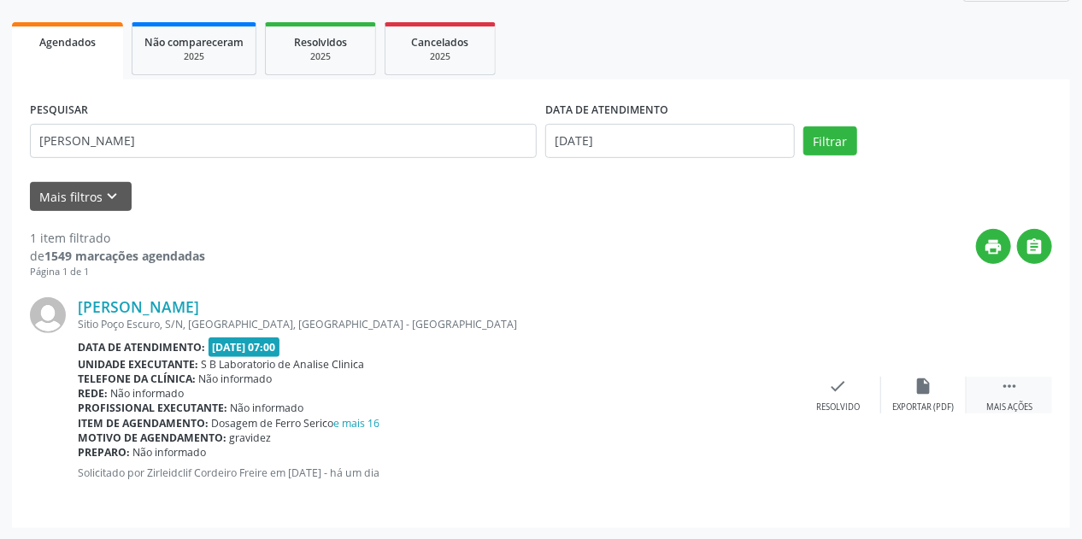
click at [998, 390] on div " Mais ações" at bounding box center [1009, 395] width 85 height 37
click at [762, 388] on icon "print" at bounding box center [753, 386] width 19 height 19
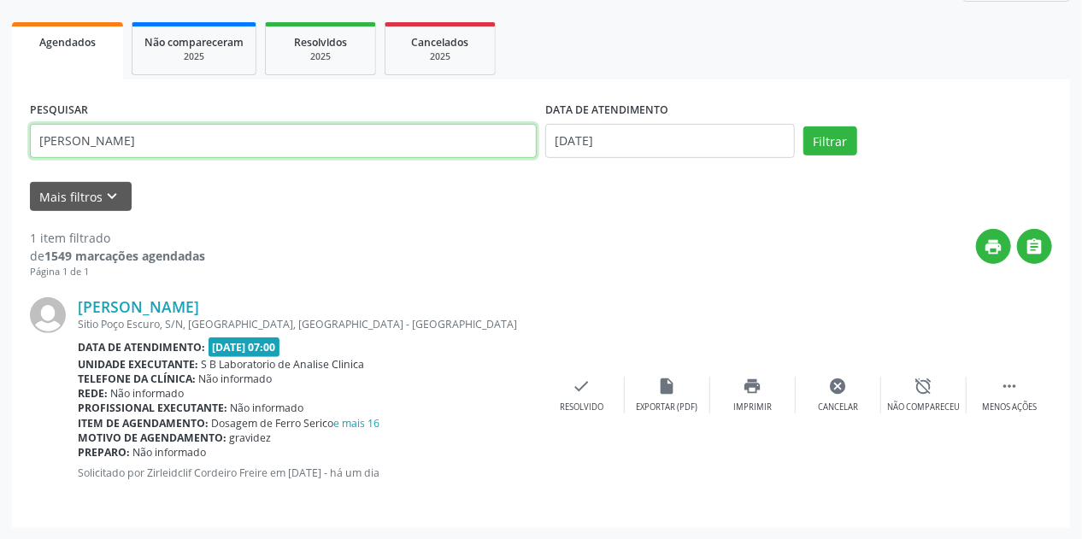
drag, startPoint x: 268, startPoint y: 150, endPoint x: 178, endPoint y: 144, distance: 89.9
click at [178, 144] on input "[PERSON_NAME]" at bounding box center [283, 141] width 507 height 34
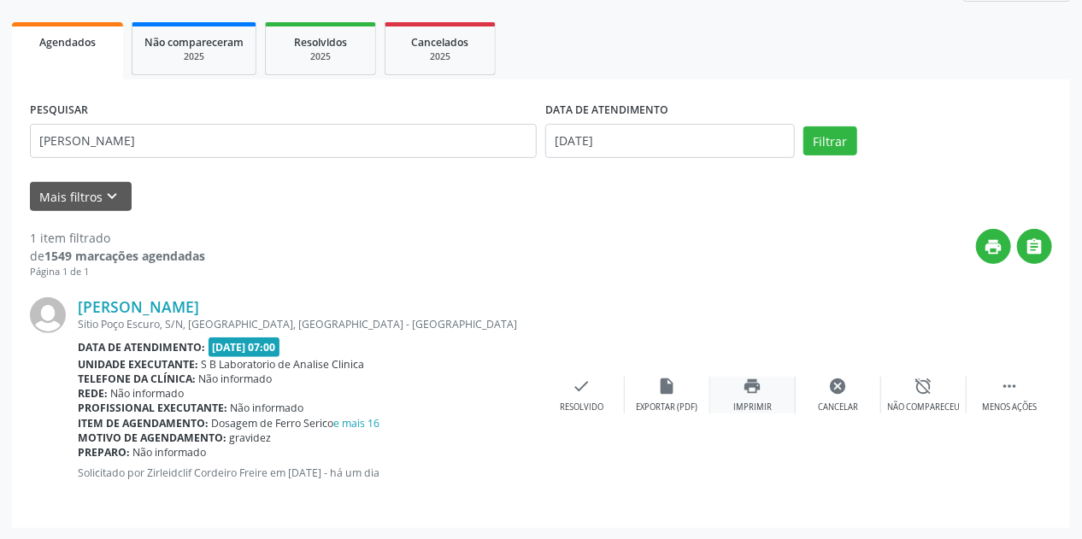
click at [763, 389] on div "print Imprimir" at bounding box center [752, 395] width 85 height 37
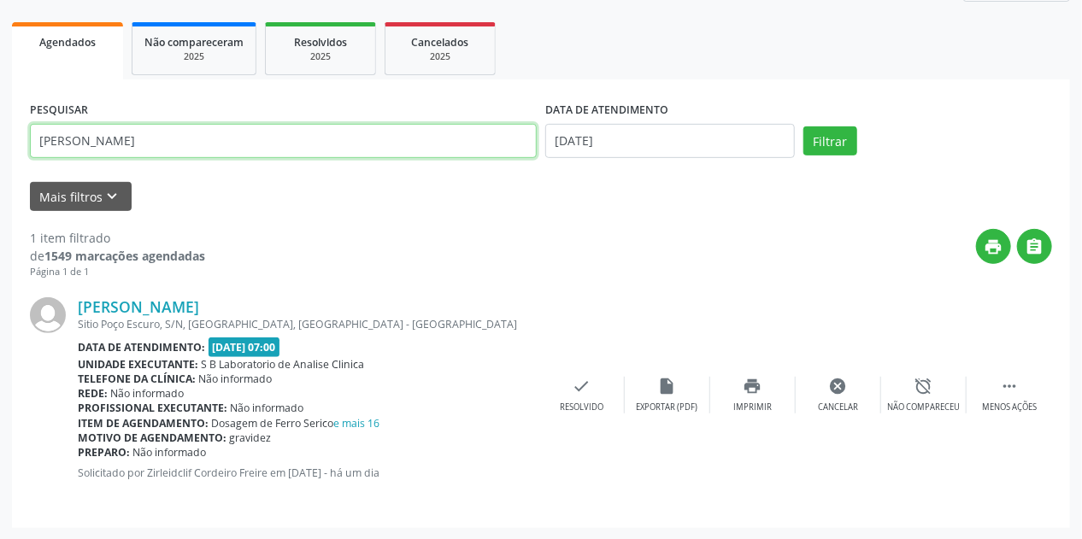
drag, startPoint x: 263, startPoint y: 149, endPoint x: 0, endPoint y: 149, distance: 263.3
click at [0, 149] on div "Acompanhamento Acompanhe a situação das marcações correntes e finalizadas Relat…" at bounding box center [541, 201] width 1082 height 680
paste input "[PERSON_NAME]"
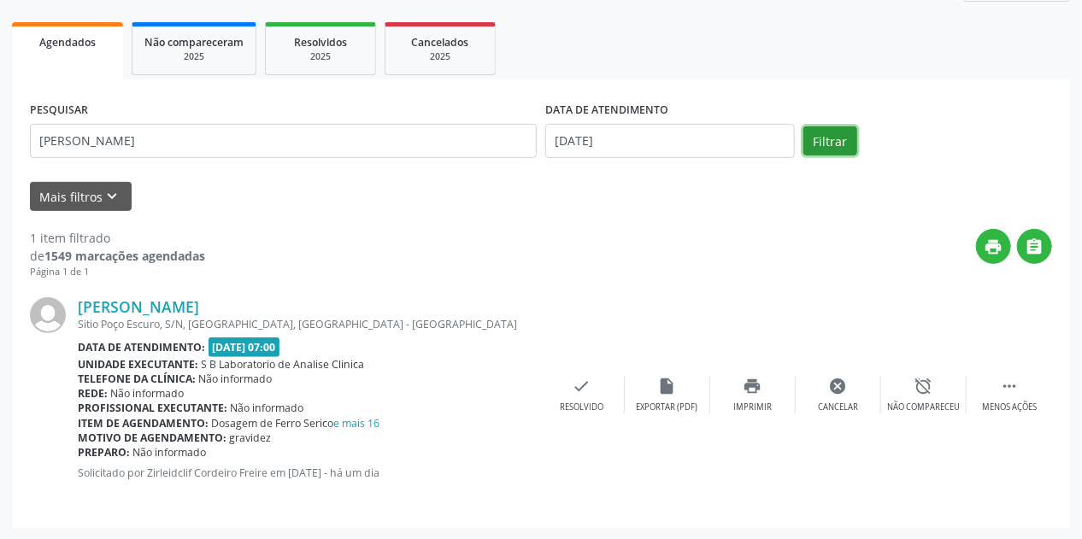
click at [839, 141] on button "Filtrar" at bounding box center [830, 141] width 54 height 29
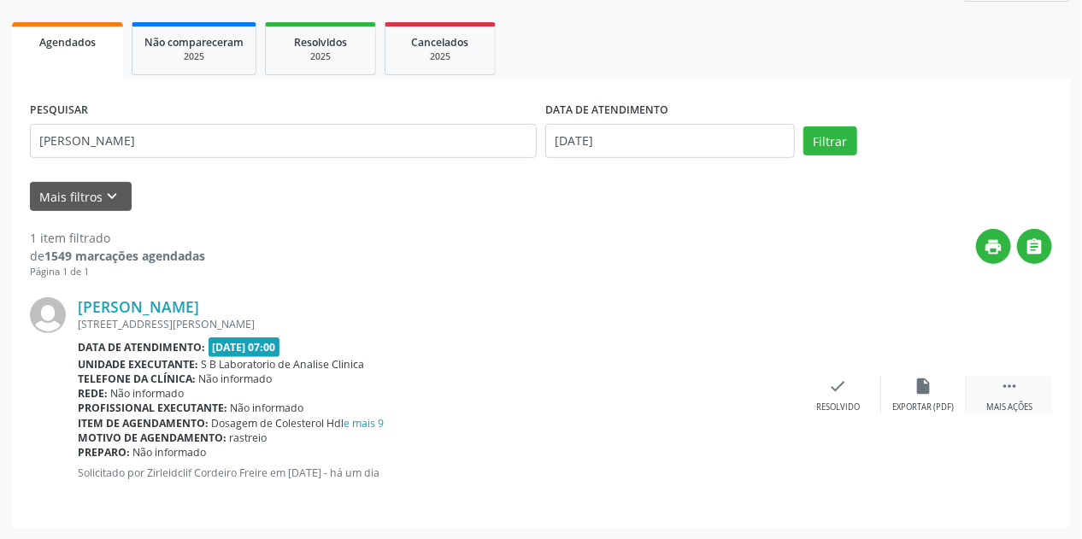
click at [1022, 397] on div " Mais ações" at bounding box center [1009, 395] width 85 height 37
click at [772, 397] on div "print Imprimir" at bounding box center [752, 395] width 85 height 37
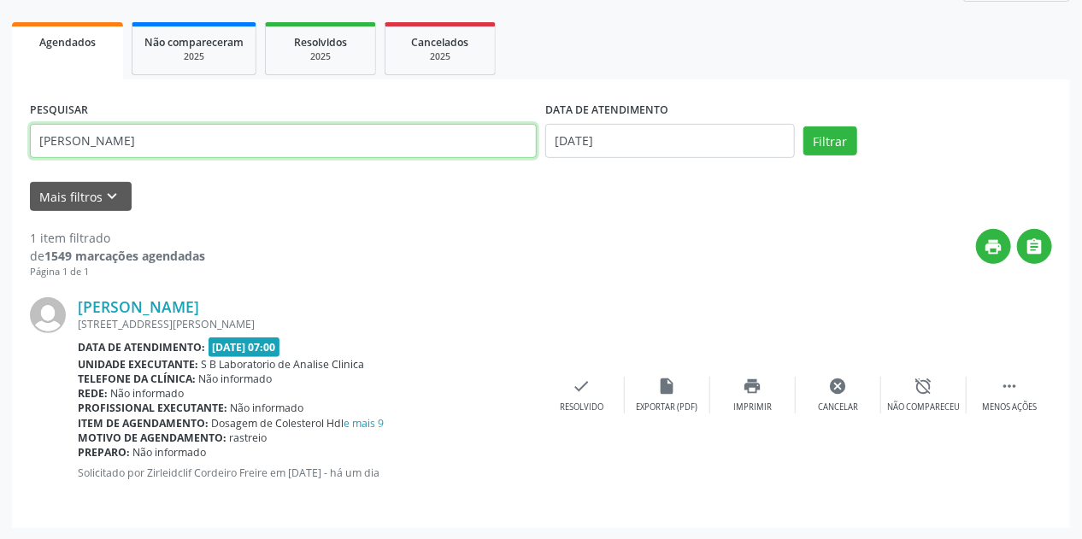
drag, startPoint x: 294, startPoint y: 140, endPoint x: 0, endPoint y: 150, distance: 294.2
click at [0, 150] on div "Acompanhamento Acompanhe a situação das marcações correntes e finalizadas Relat…" at bounding box center [541, 201] width 1082 height 680
paste input "[PERSON_NAME]"
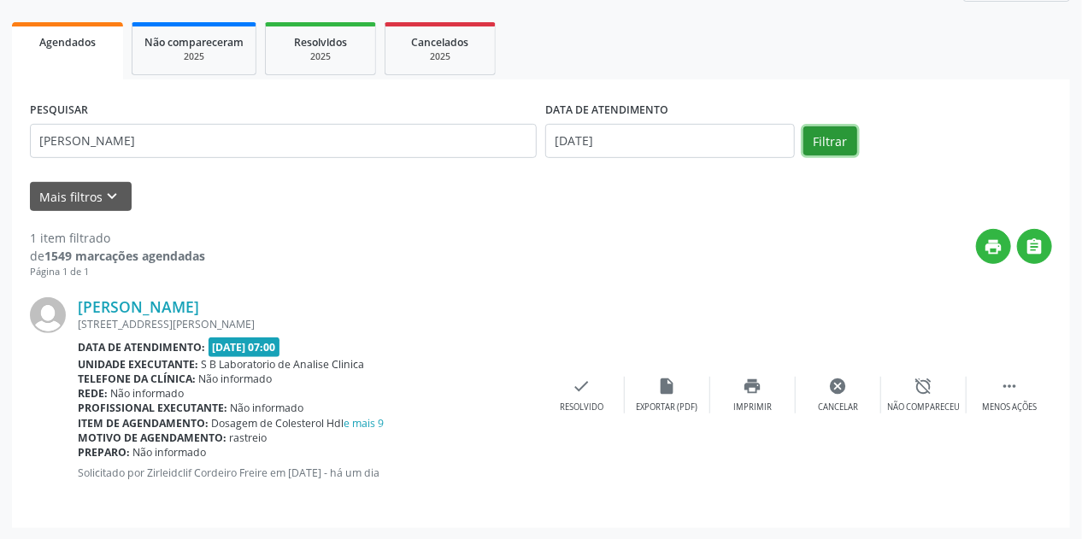
click at [817, 144] on button "Filtrar" at bounding box center [830, 141] width 54 height 29
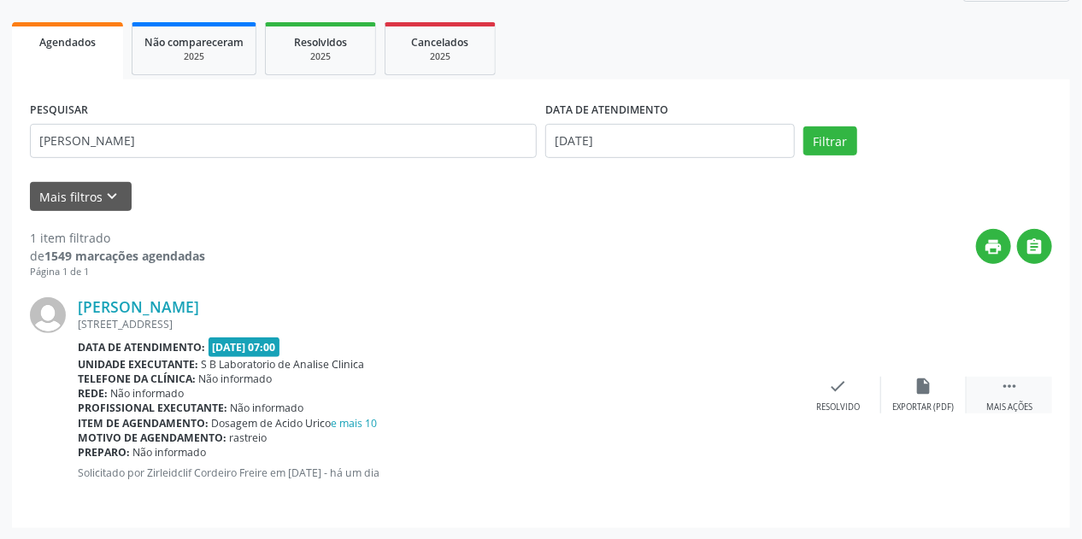
click at [1013, 387] on icon "" at bounding box center [1009, 386] width 19 height 19
click at [762, 383] on icon "print" at bounding box center [753, 386] width 19 height 19
click at [824, 144] on button "Filtrar" at bounding box center [830, 141] width 54 height 29
click at [1020, 407] on div "Mais ações" at bounding box center [1009, 408] width 46 height 12
click at [765, 395] on div "print Imprimir" at bounding box center [752, 395] width 85 height 37
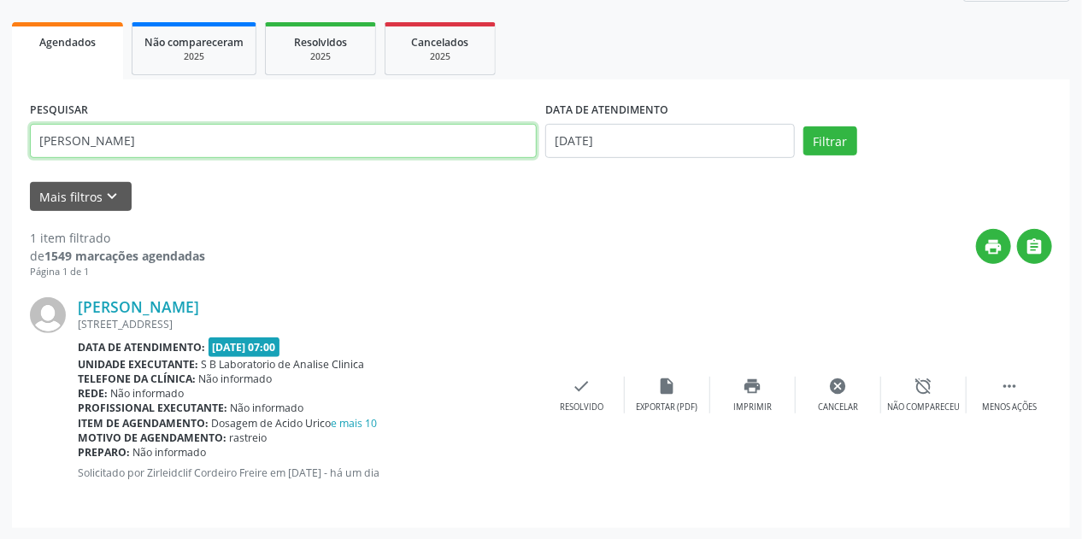
drag, startPoint x: 250, startPoint y: 140, endPoint x: 51, endPoint y: 125, distance: 198.9
click at [0, 138] on div "Acompanhamento Acompanhe a situação das marcações correntes e finalizadas Relat…" at bounding box center [541, 201] width 1082 height 680
paste input "[PERSON_NAME]"
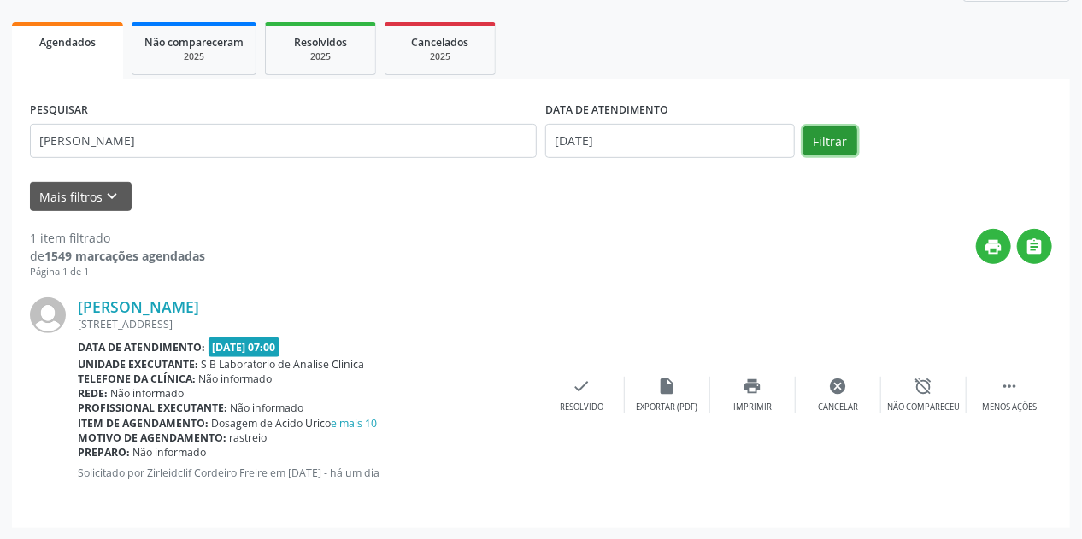
click at [817, 144] on button "Filtrar" at bounding box center [830, 141] width 54 height 29
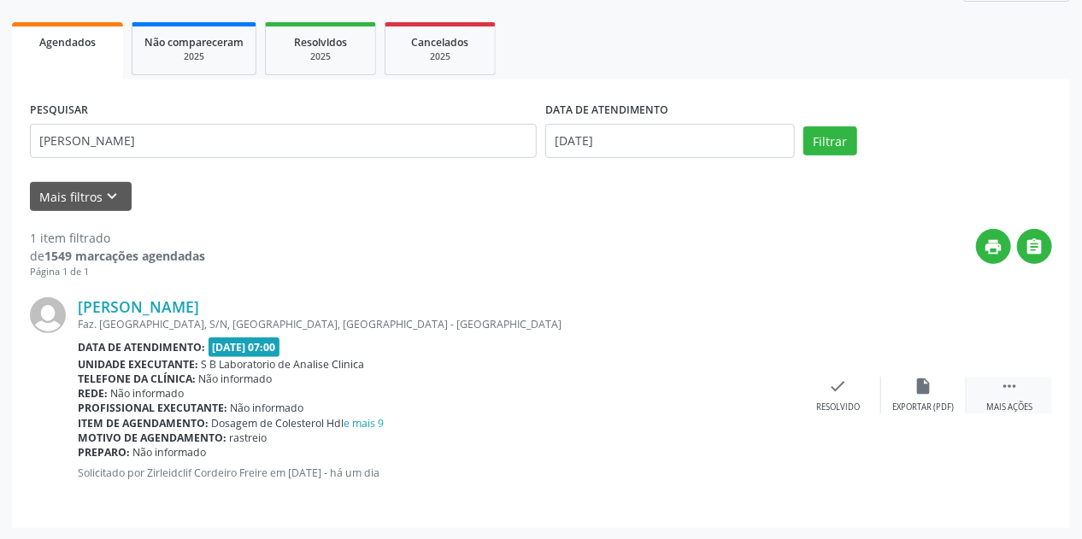
click at [1002, 397] on div " Mais ações" at bounding box center [1009, 395] width 85 height 37
click at [764, 390] on div "print Imprimir" at bounding box center [752, 395] width 85 height 37
click at [740, 391] on div "print Imprimir" at bounding box center [752, 395] width 85 height 37
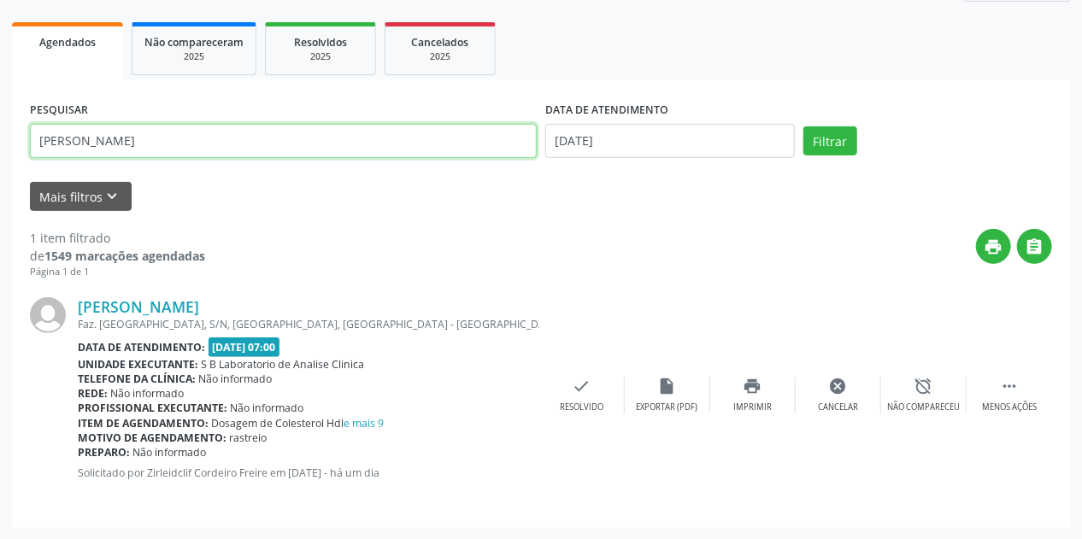
drag, startPoint x: 240, startPoint y: 140, endPoint x: 38, endPoint y: 146, distance: 202.7
click at [0, 139] on div "Acompanhamento Acompanhe a situação das marcações correntes e finalizadas Relat…" at bounding box center [541, 201] width 1082 height 680
paste input "[PERSON_NAME]"
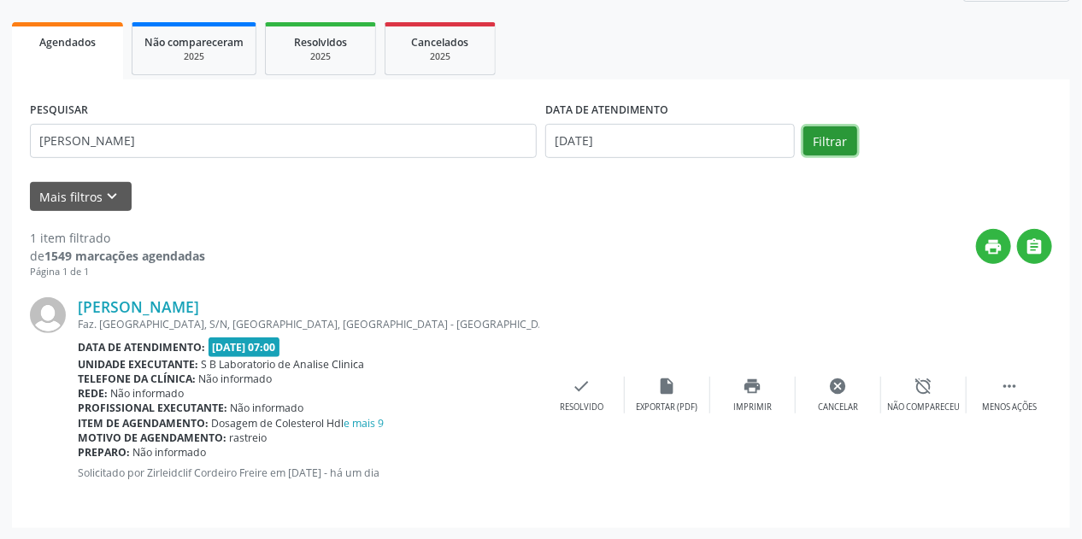
click at [803, 144] on button "Filtrar" at bounding box center [830, 141] width 54 height 29
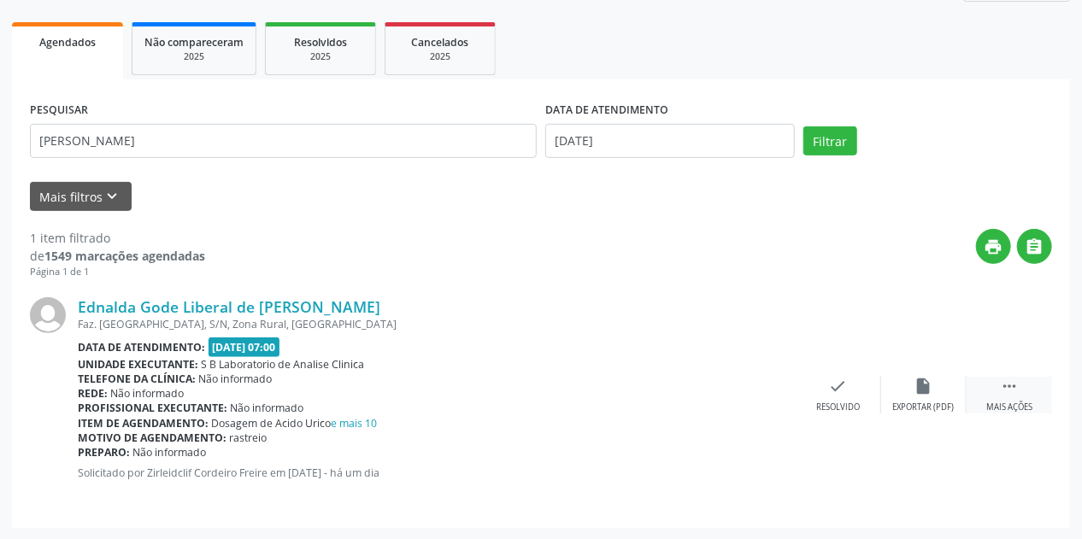
click at [1019, 393] on icon "" at bounding box center [1009, 386] width 19 height 19
click at [756, 385] on icon "print" at bounding box center [753, 386] width 19 height 19
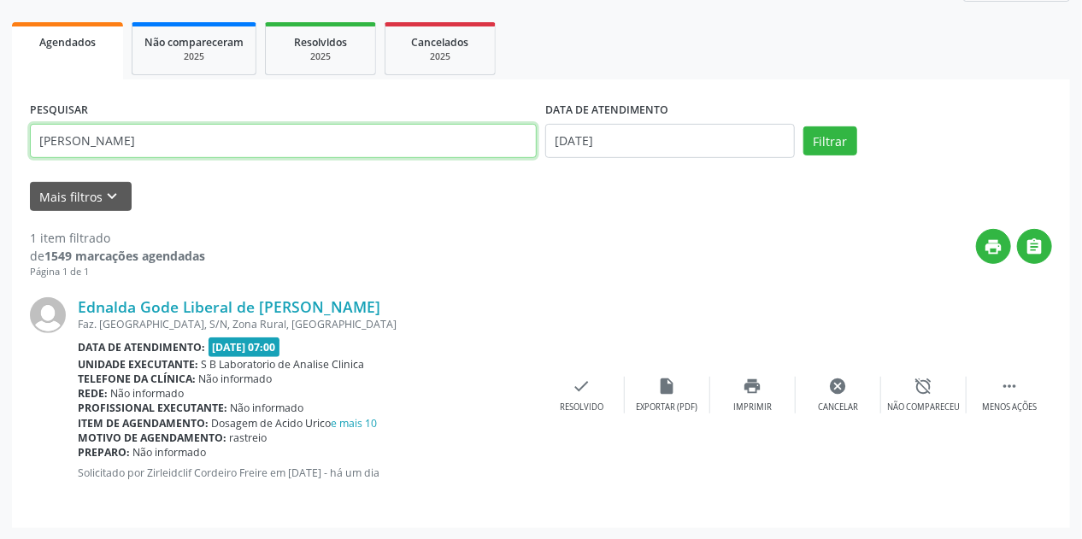
drag, startPoint x: 293, startPoint y: 144, endPoint x: 0, endPoint y: 145, distance: 293.2
click at [0, 145] on div "Acompanhamento Acompanhe a situação das marcações correntes e finalizadas Relat…" at bounding box center [541, 201] width 1082 height 680
paste input "CICERA VANDERLEA [PERSON_NAME]"
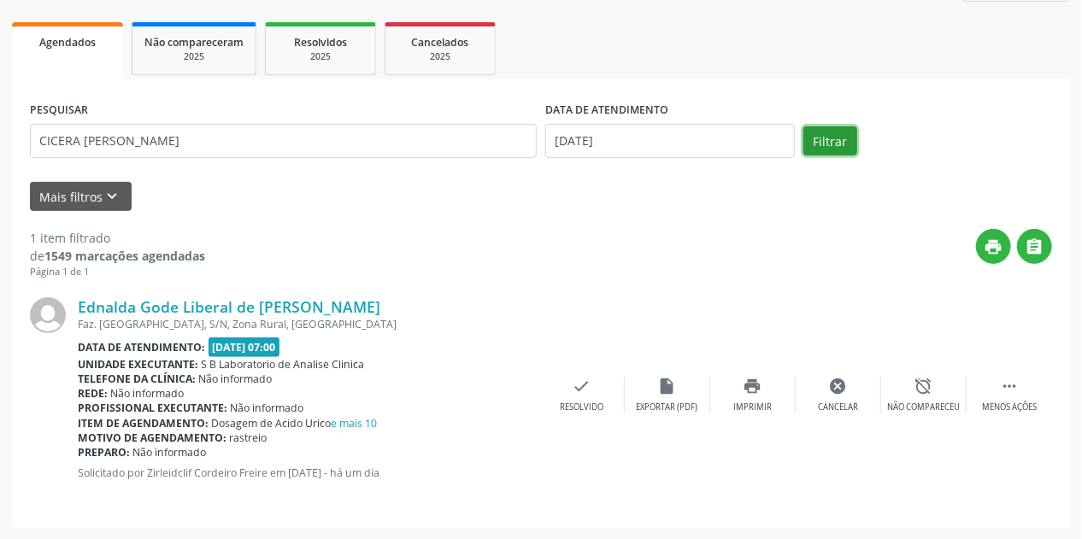
click at [830, 147] on button "Filtrar" at bounding box center [830, 141] width 54 height 29
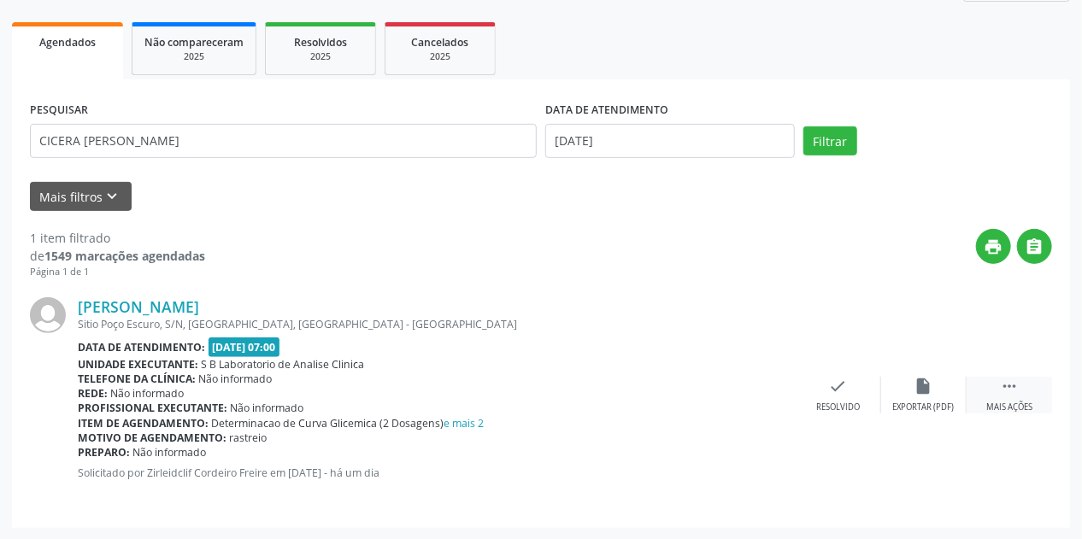
click at [1007, 386] on icon "" at bounding box center [1009, 386] width 19 height 19
click at [757, 395] on div "print Imprimir" at bounding box center [752, 395] width 85 height 37
click at [774, 403] on div "print Imprimir" at bounding box center [752, 395] width 85 height 37
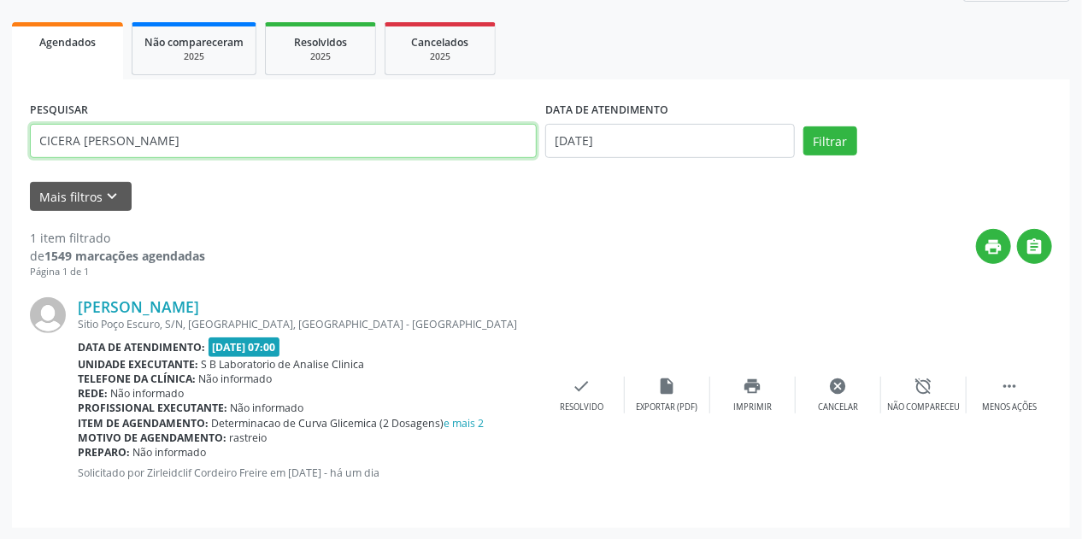
drag, startPoint x: 263, startPoint y: 132, endPoint x: 0, endPoint y: 105, distance: 264.7
click at [0, 105] on div "Acompanhamento Acompanhe a situação das marcações correntes e finalizadas Relat…" at bounding box center [541, 201] width 1082 height 680
paste input "VIVIA LAIDIA DA SILV"
type input "VIVIA [PERSON_NAME]"
click at [803, 127] on button "Filtrar" at bounding box center [830, 141] width 54 height 29
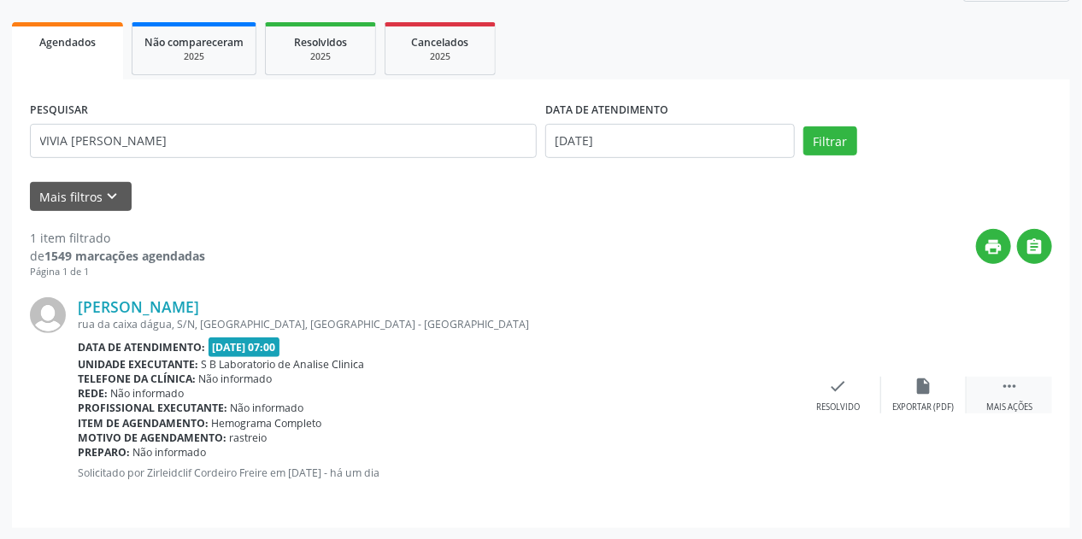
click at [1025, 392] on div " Mais ações" at bounding box center [1009, 395] width 85 height 37
click at [767, 395] on div "print Imprimir" at bounding box center [752, 395] width 85 height 37
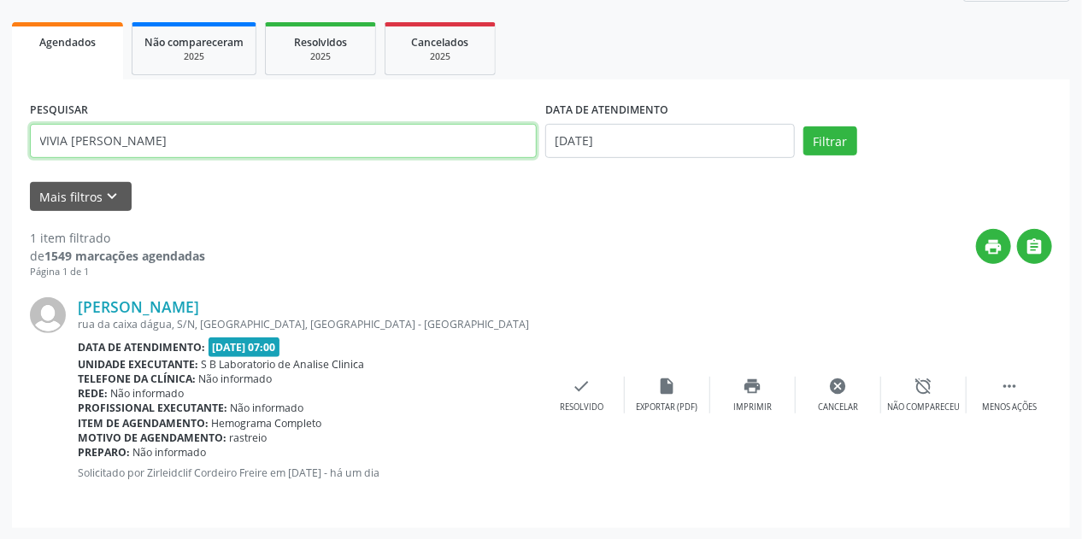
drag, startPoint x: 192, startPoint y: 134, endPoint x: 0, endPoint y: 123, distance: 192.6
click at [0, 123] on div "Acompanhamento Acompanhe a situação das marcações correntes e finalizadas Relat…" at bounding box center [541, 201] width 1082 height 680
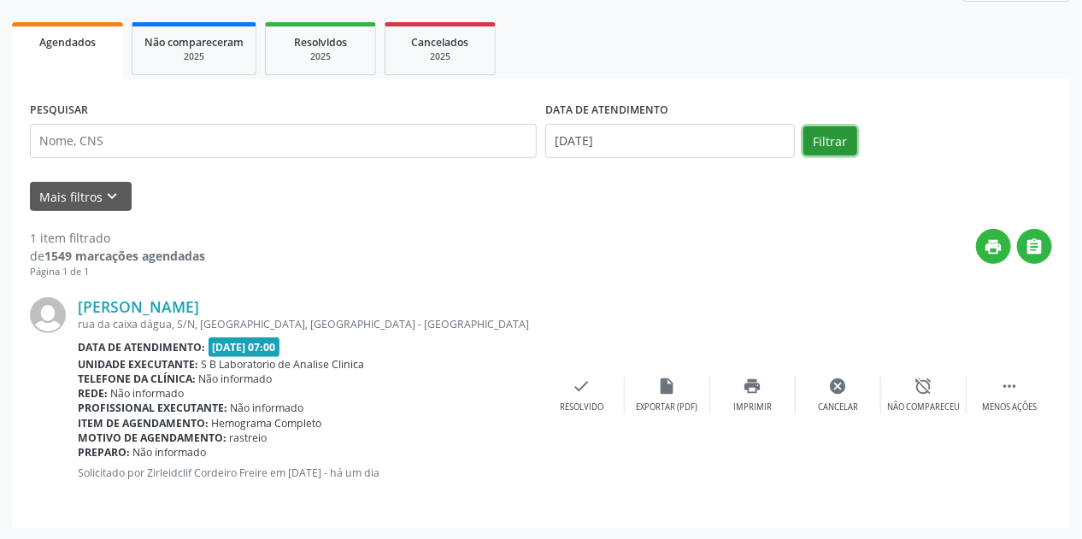
click at [827, 129] on button "Filtrar" at bounding box center [830, 141] width 54 height 29
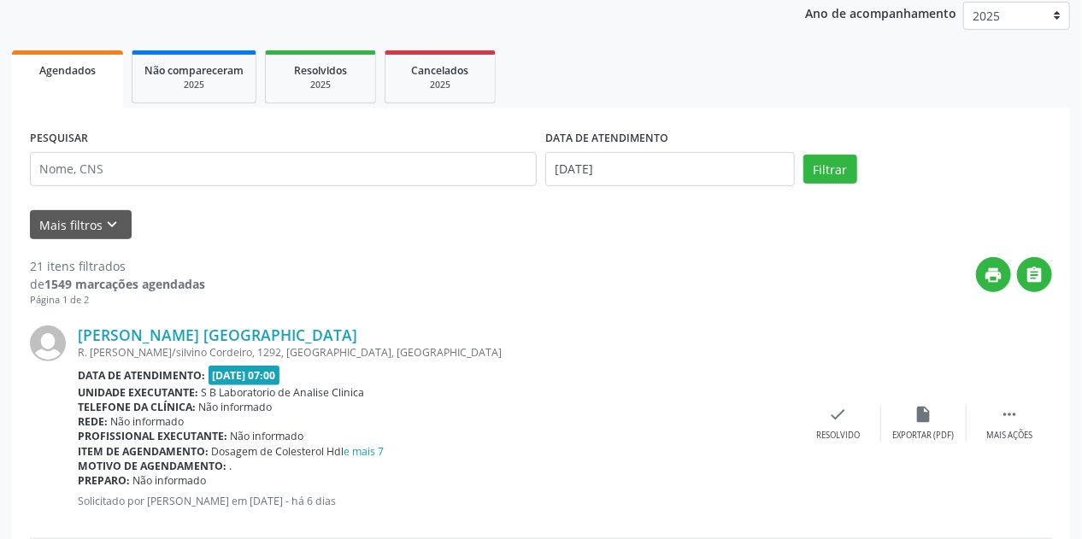
scroll to position [274, 0]
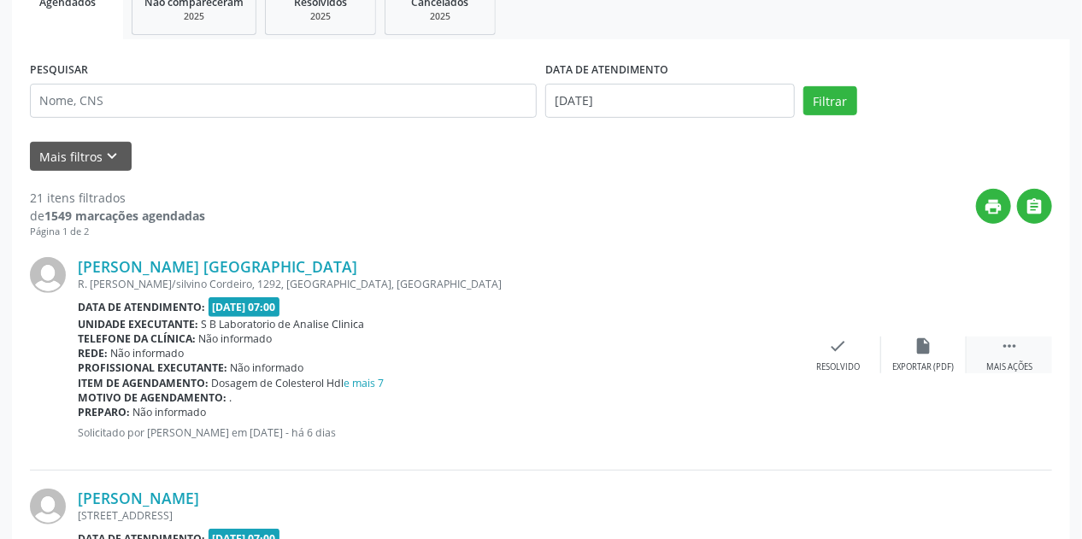
click at [995, 350] on div " Mais ações" at bounding box center [1009, 355] width 85 height 37
click at [762, 363] on div "Imprimir" at bounding box center [752, 368] width 38 height 12
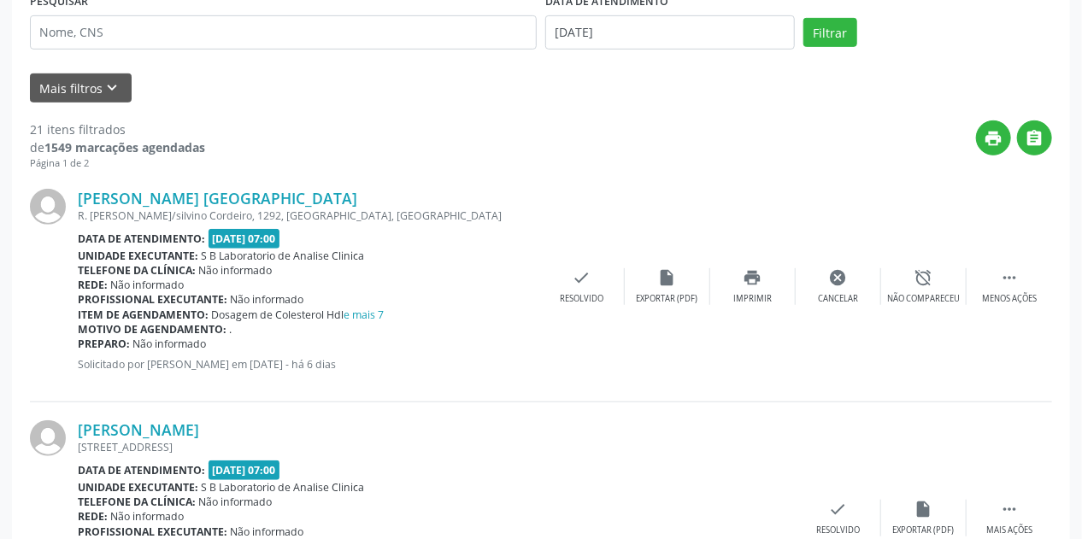
scroll to position [479, 0]
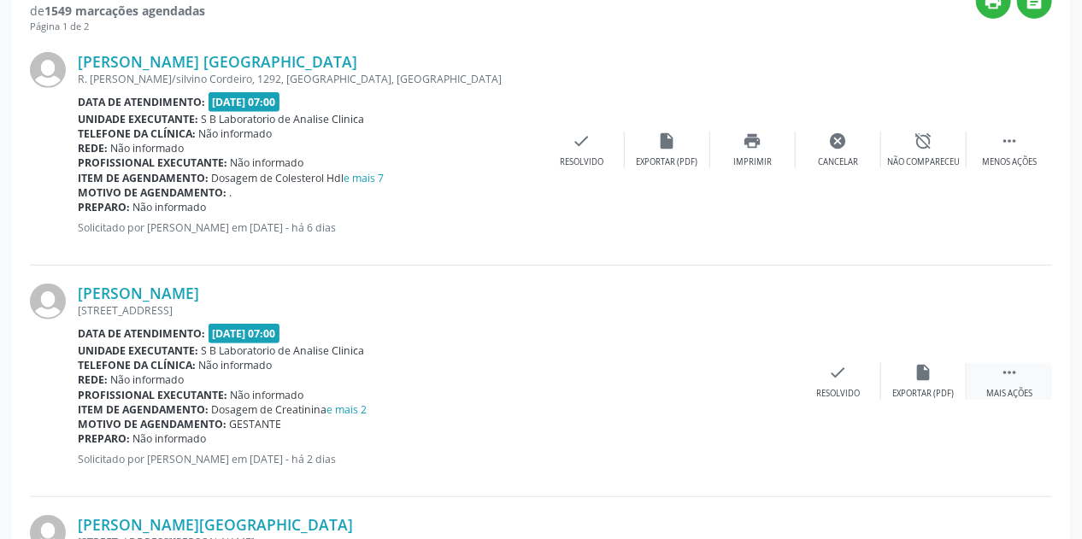
click at [1014, 369] on icon "" at bounding box center [1009, 372] width 19 height 19
click at [768, 377] on div "print Imprimir" at bounding box center [752, 381] width 85 height 37
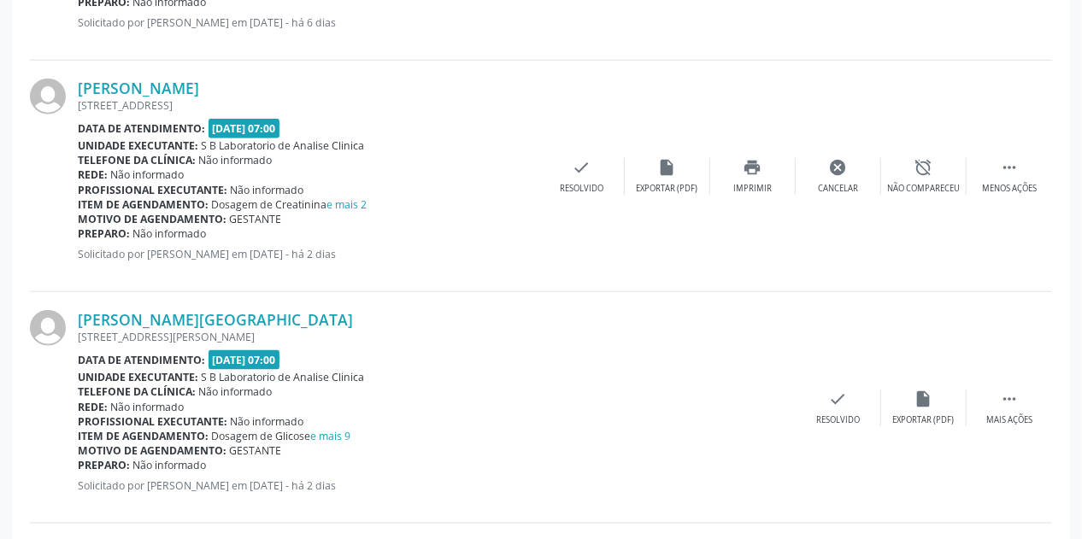
scroll to position [821, 0]
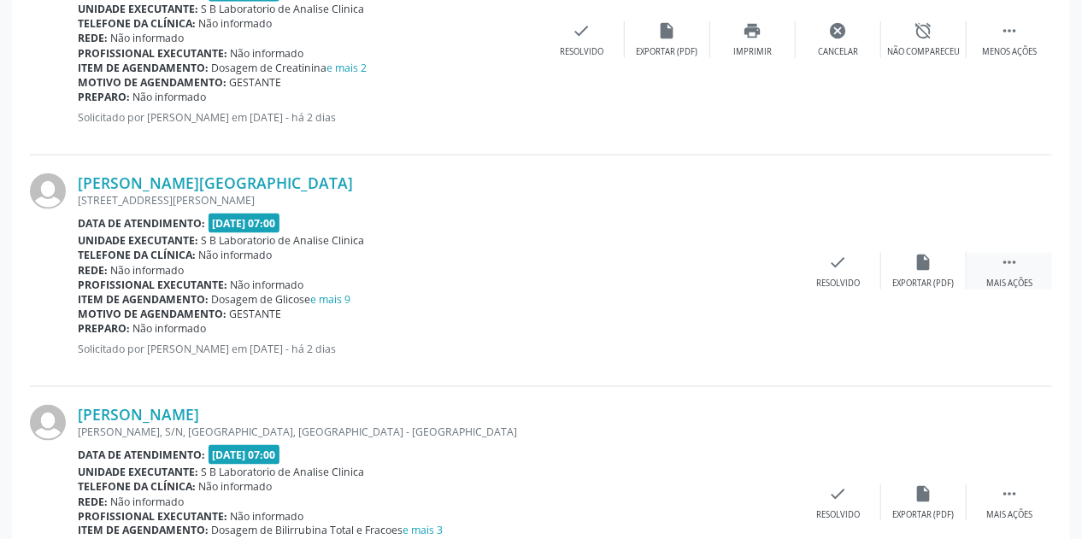
click at [997, 269] on div " Mais ações" at bounding box center [1009, 271] width 85 height 37
click at [746, 268] on icon "print" at bounding box center [753, 262] width 19 height 19
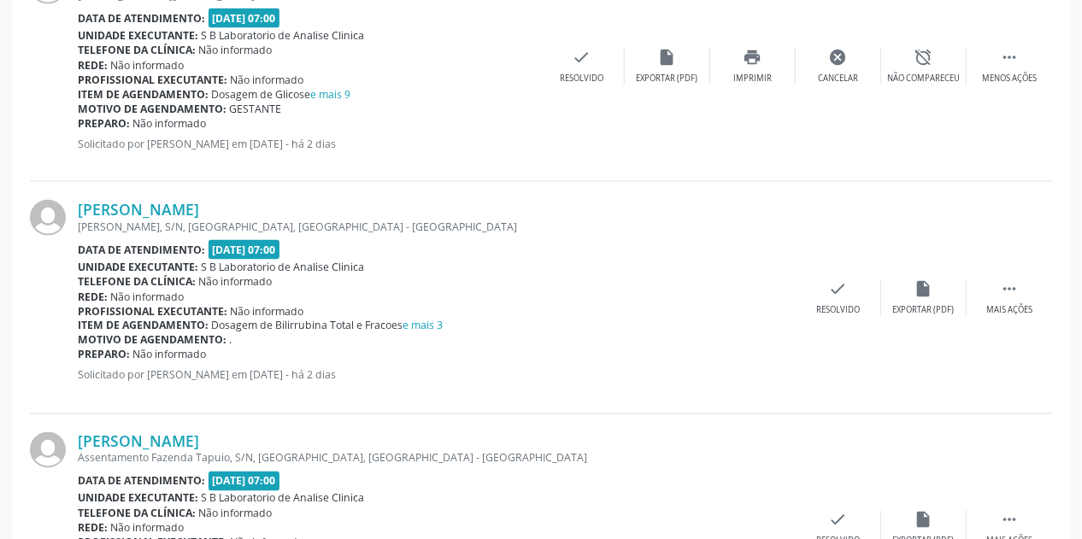
scroll to position [1162, 0]
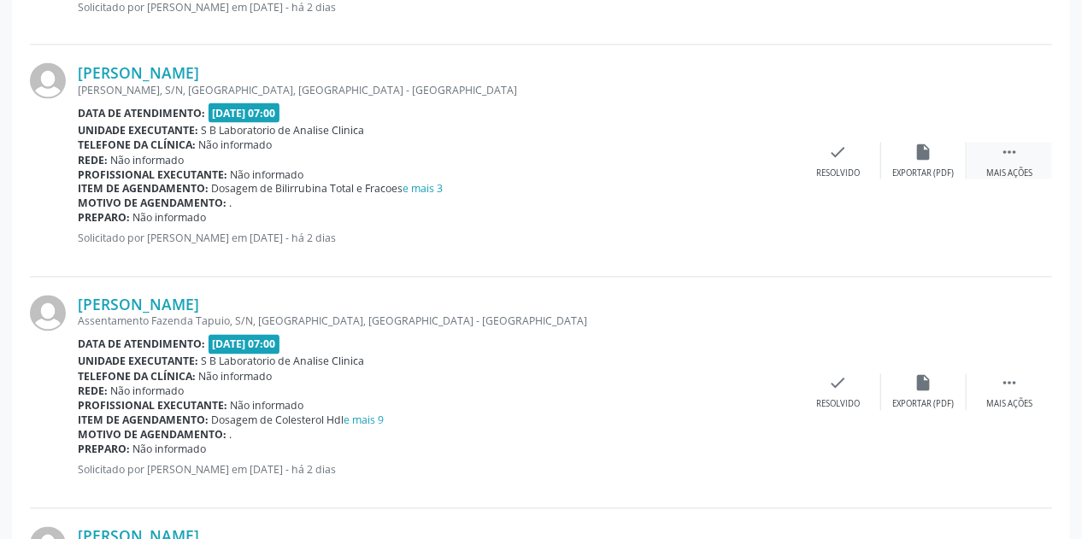
click at [1012, 162] on div " Mais ações" at bounding box center [1009, 161] width 85 height 37
click at [771, 156] on div "print Imprimir" at bounding box center [752, 161] width 85 height 37
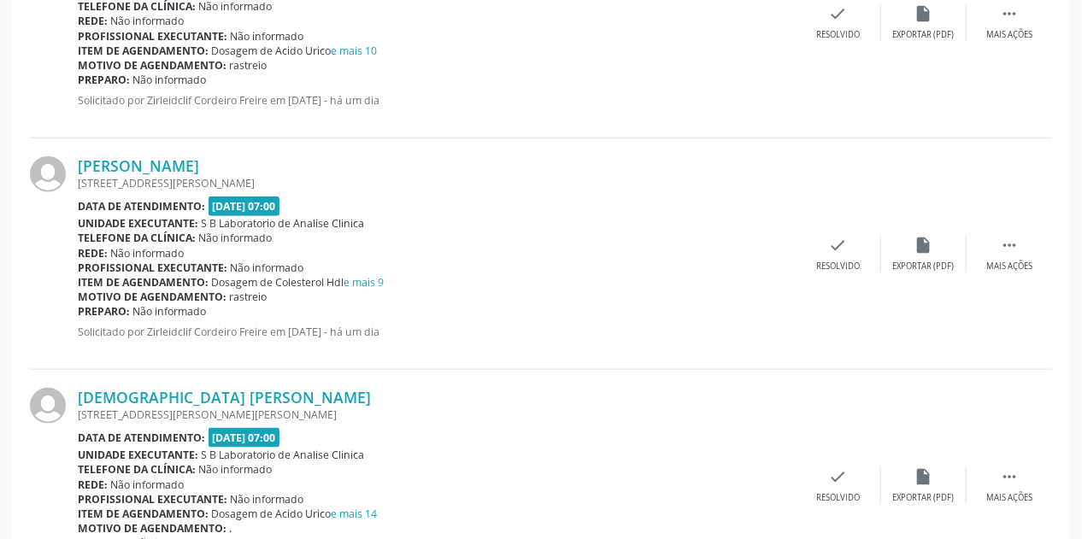
scroll to position [3523, 0]
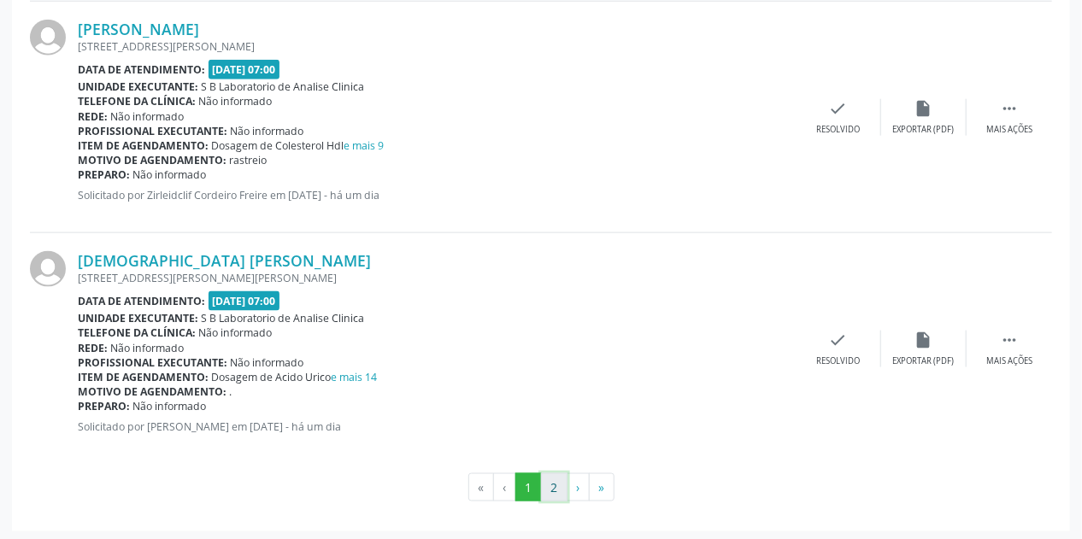
click at [549, 481] on button "2" at bounding box center [554, 488] width 26 height 29
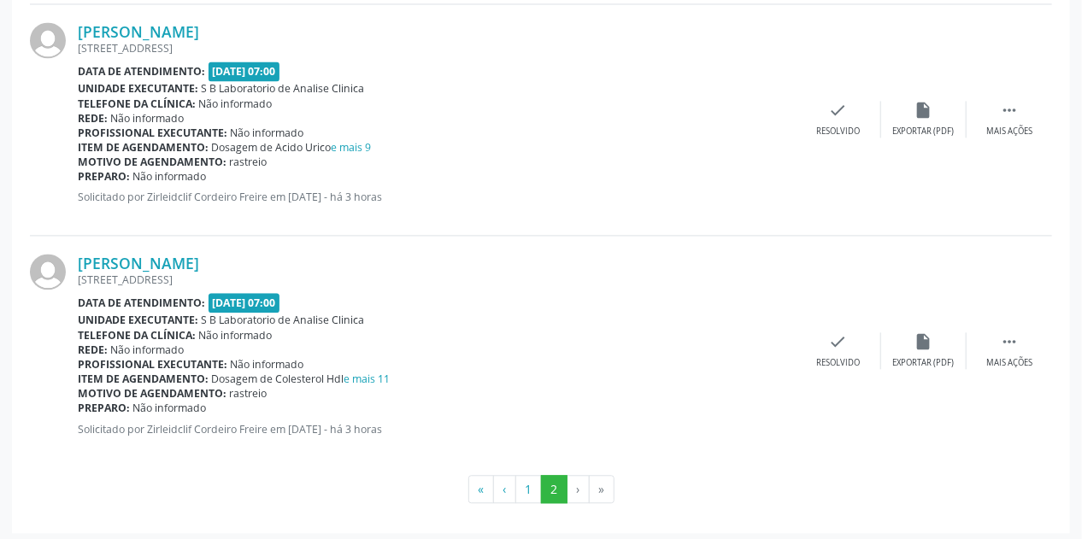
scroll to position [1439, 0]
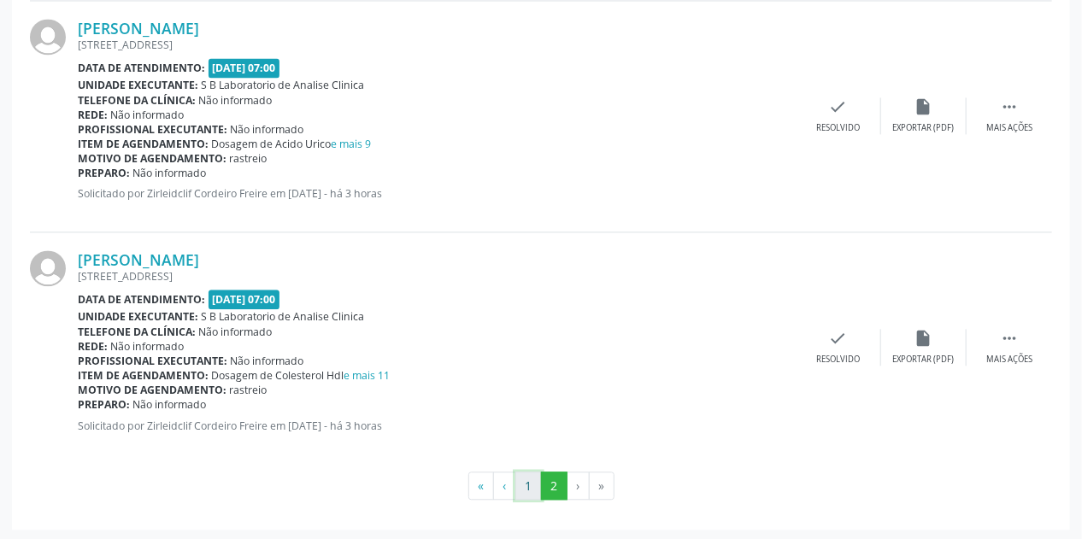
click at [532, 481] on button "1" at bounding box center [528, 486] width 26 height 29
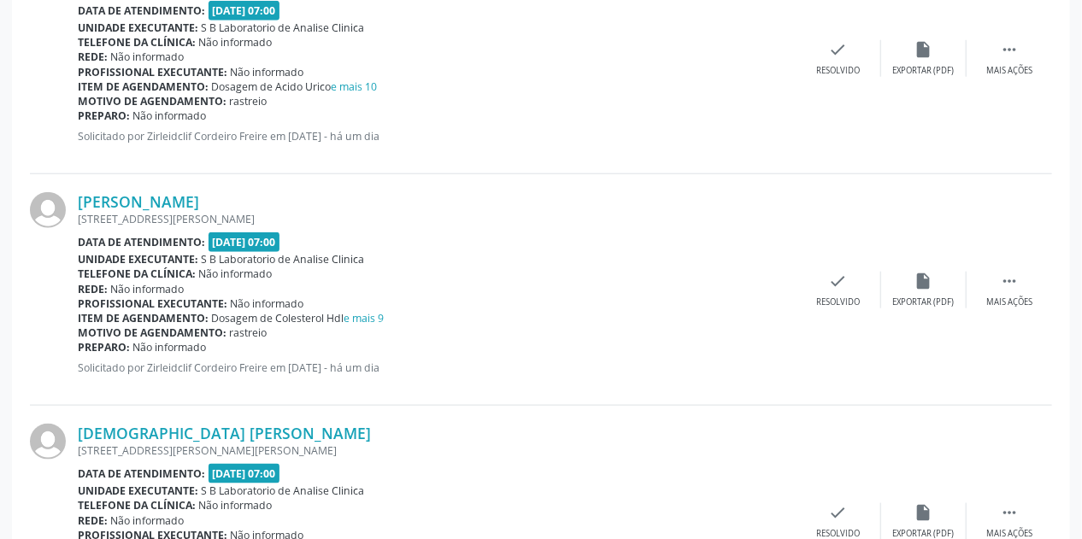
scroll to position [3523, 0]
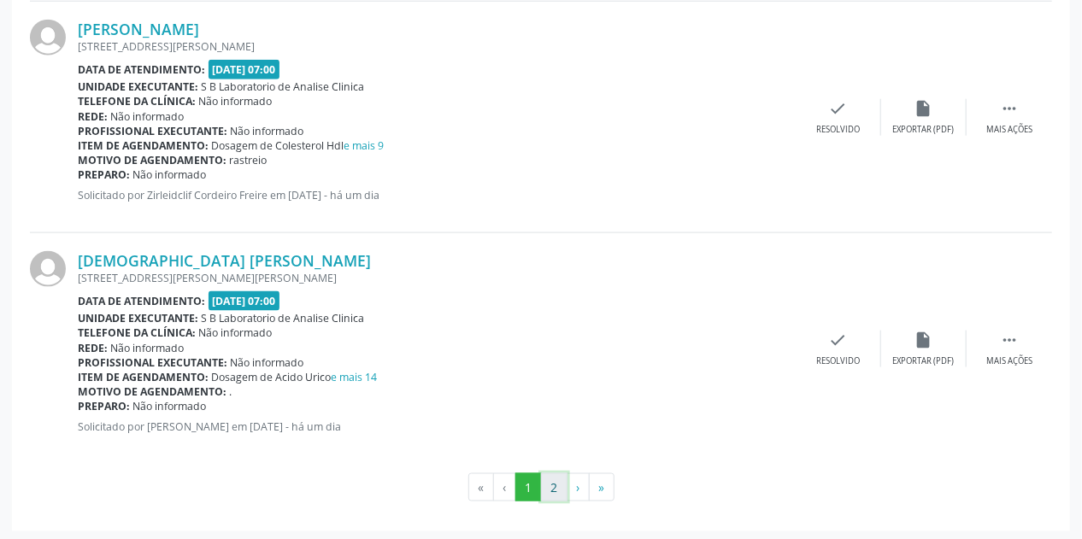
click at [554, 483] on button "2" at bounding box center [554, 488] width 26 height 29
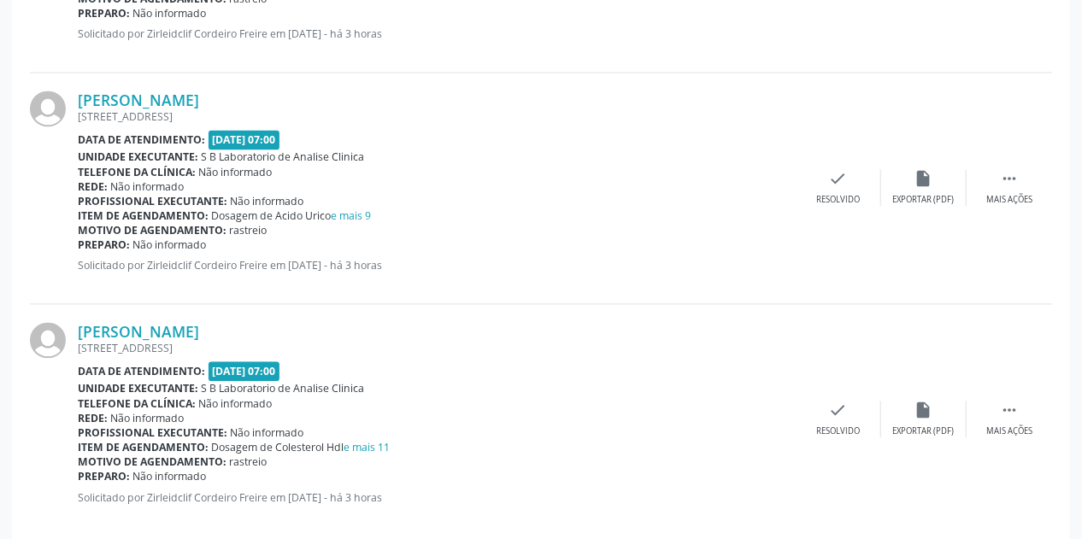
scroll to position [1439, 0]
